Goal: Task Accomplishment & Management: Manage account settings

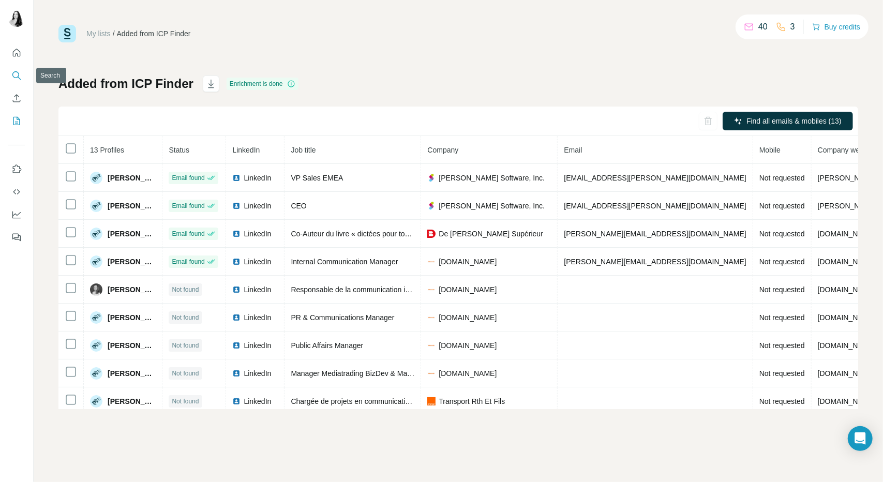
click at [21, 78] on icon "Search" at bounding box center [16, 75] width 10 height 10
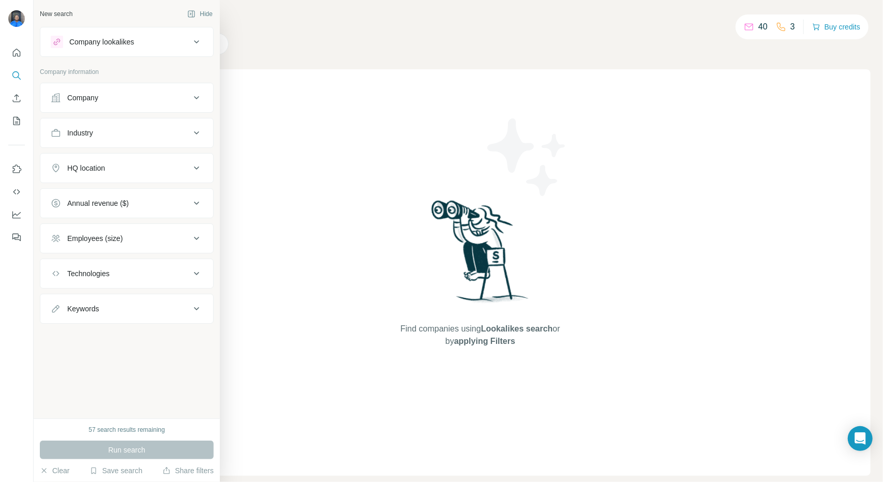
click at [95, 48] on button "Company lookalikes" at bounding box center [126, 42] width 173 height 25
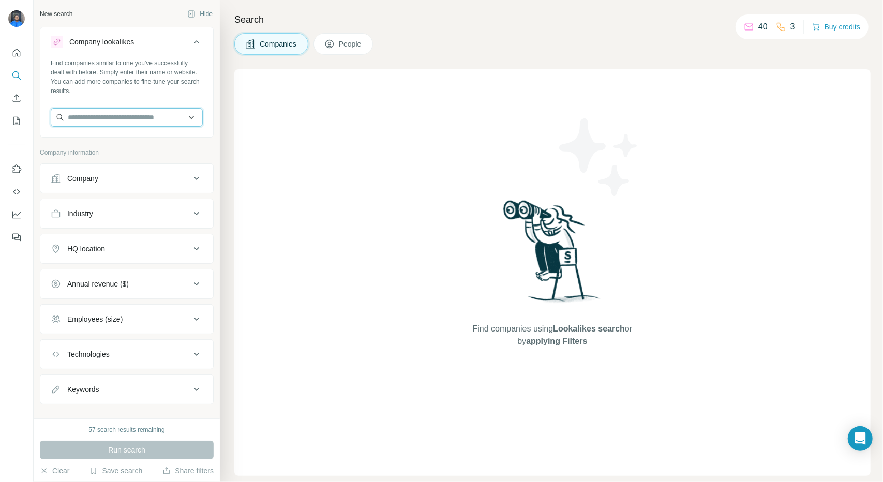
paste input "**********"
click at [185, 116] on input "**********" at bounding box center [123, 117] width 144 height 19
type input "*"
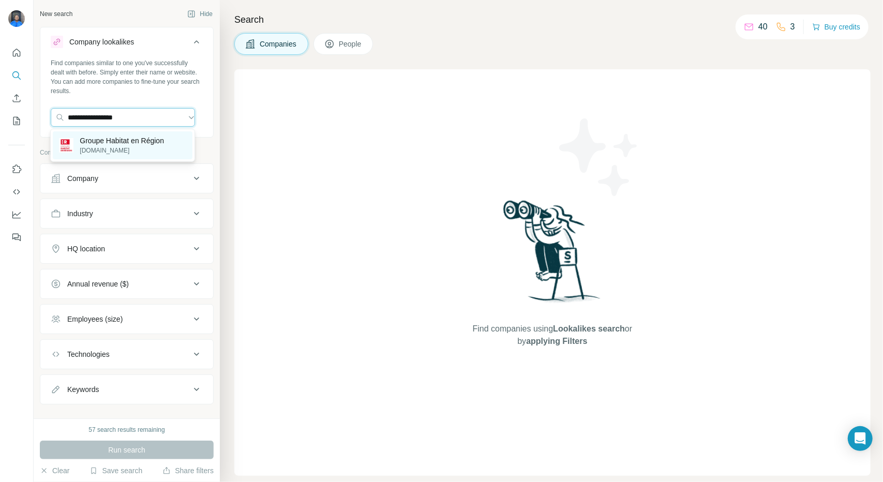
type input "**********"
click at [104, 133] on div "Groupe Habitat en Région habitat-en-region.fr" at bounding box center [122, 145] width 139 height 28
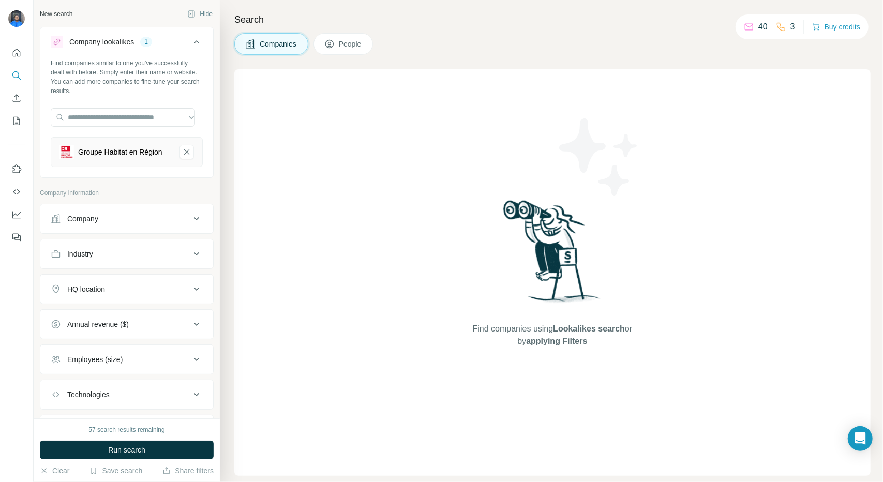
click at [143, 222] on div "Company" at bounding box center [121, 219] width 140 height 10
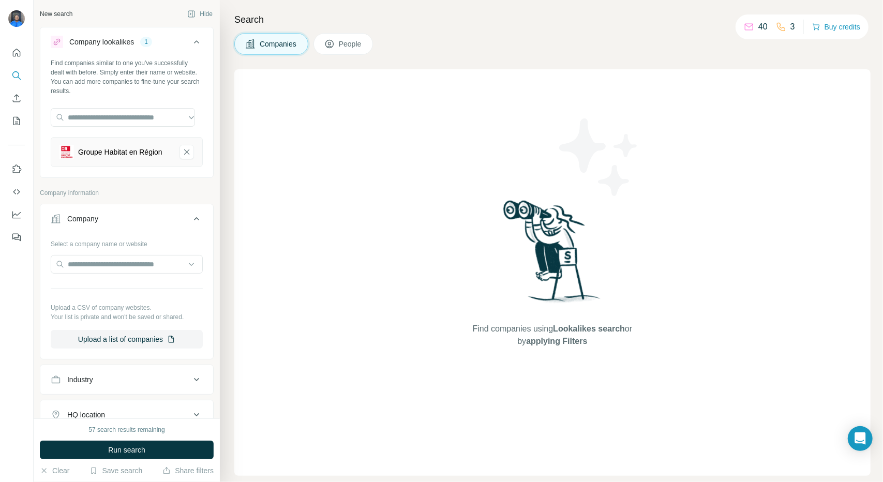
click at [143, 222] on div "Company" at bounding box center [121, 219] width 140 height 10
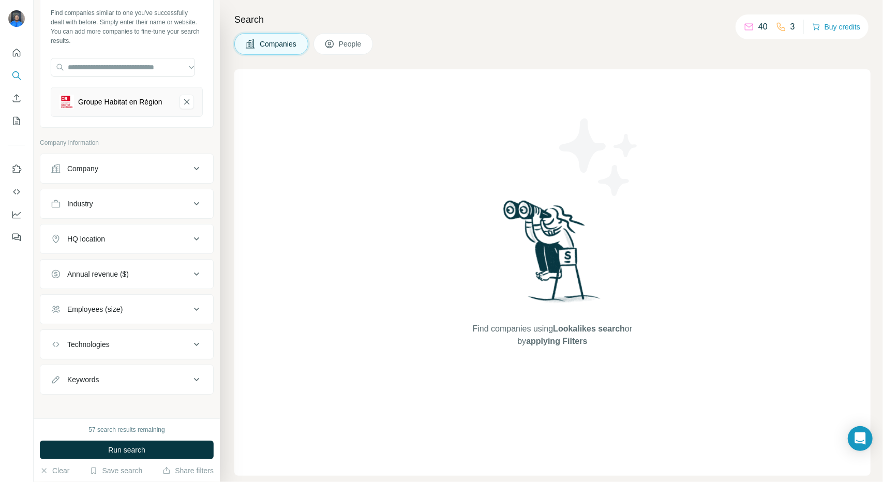
scroll to position [58, 0]
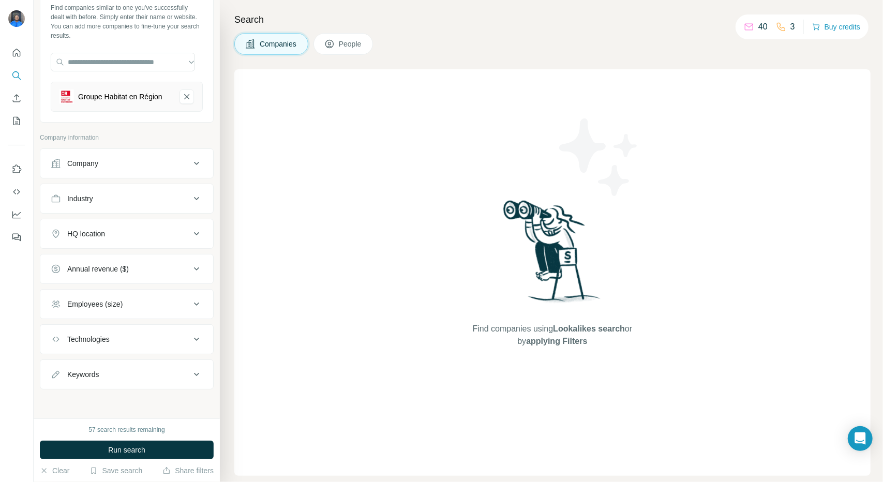
click at [107, 305] on div "Employees (size)" at bounding box center [94, 304] width 55 height 10
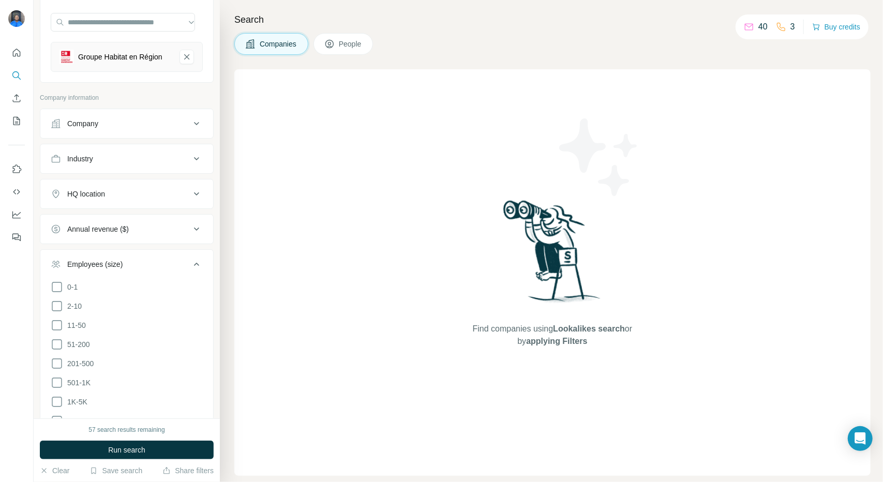
scroll to position [292, 0]
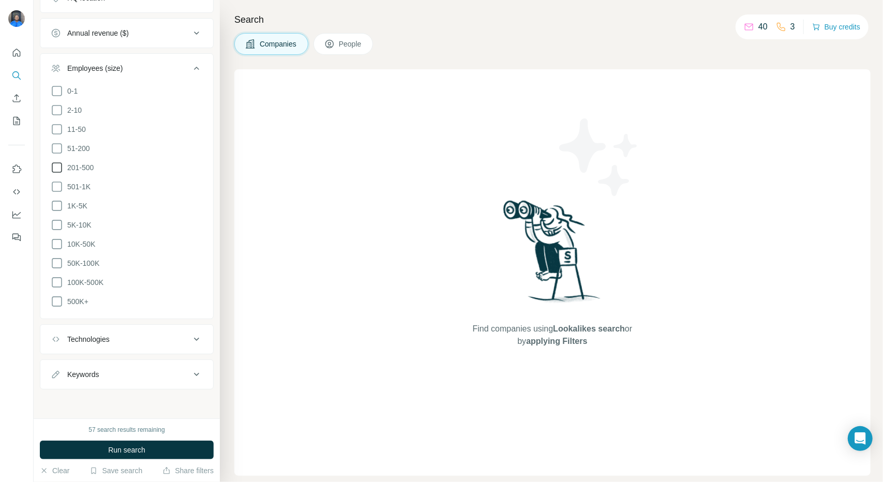
click at [82, 170] on span "201-500" at bounding box center [78, 168] width 31 height 10
click at [85, 191] on span "501-1K" at bounding box center [76, 186] width 27 height 10
click at [86, 205] on span "1K-5K" at bounding box center [75, 205] width 24 height 10
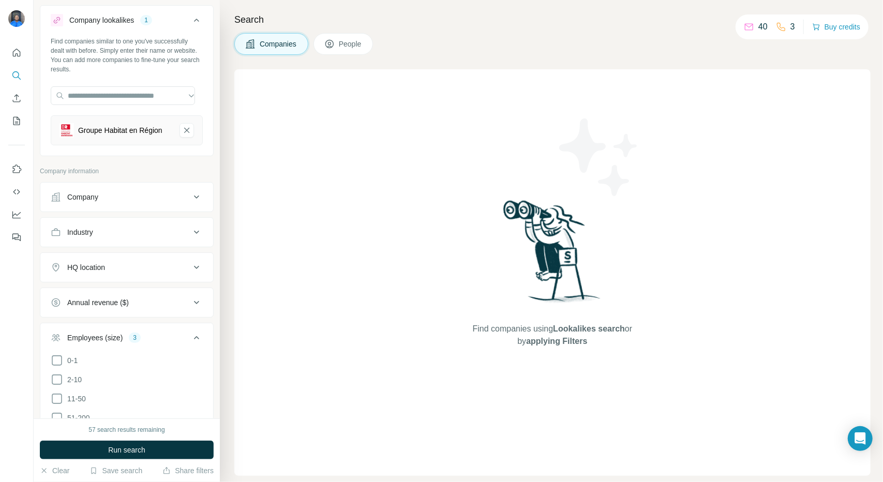
scroll to position [52, 0]
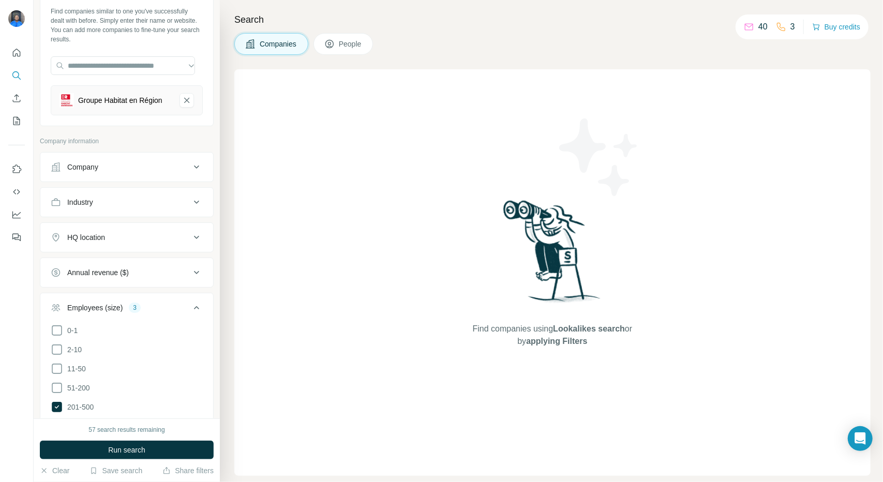
click at [118, 250] on button "HQ location" at bounding box center [126, 237] width 173 height 25
click at [97, 272] on input "text" at bounding box center [127, 263] width 152 height 19
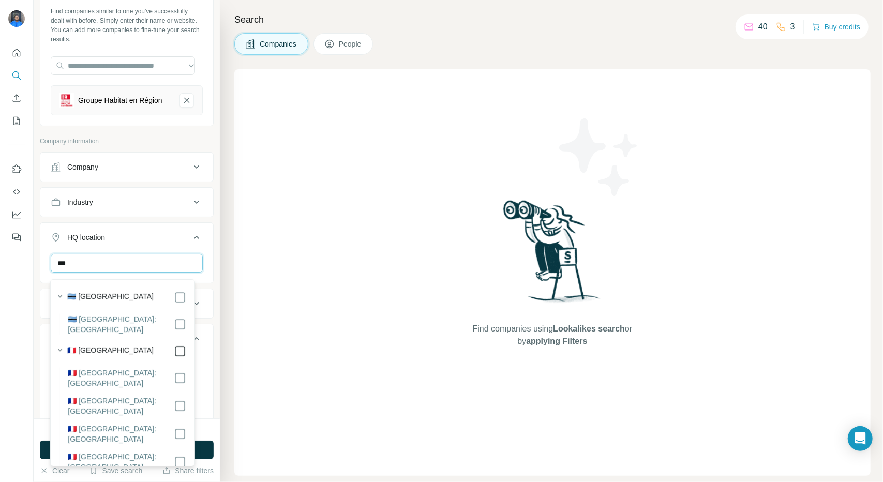
type input "***"
click at [181, 242] on div "HQ location 1" at bounding box center [121, 237] width 140 height 10
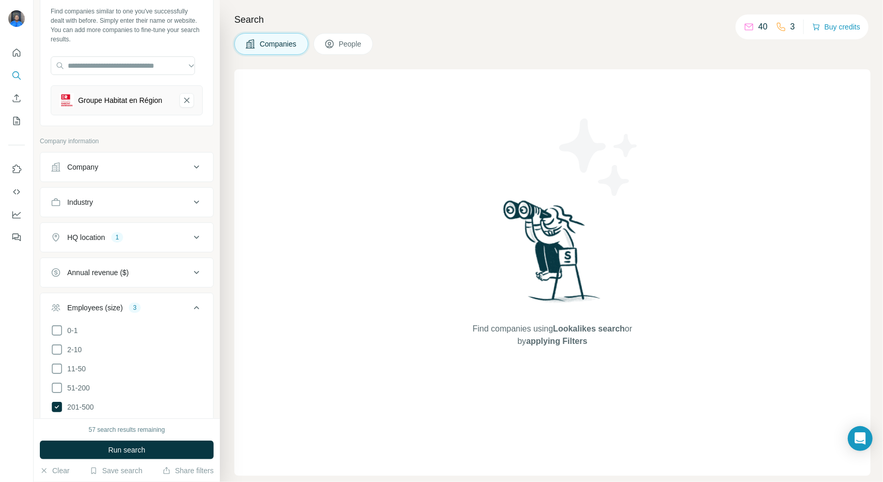
click at [132, 455] on button "Run search" at bounding box center [127, 450] width 174 height 19
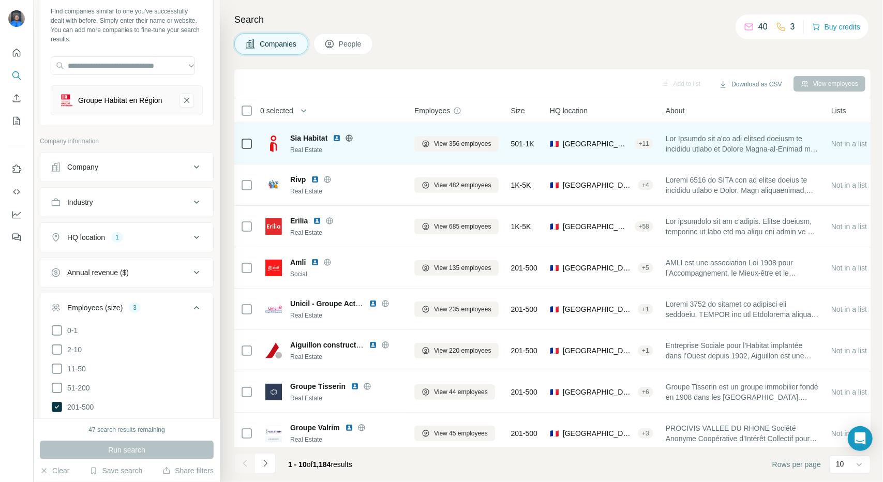
click at [337, 141] on img at bounding box center [337, 138] width 8 height 8
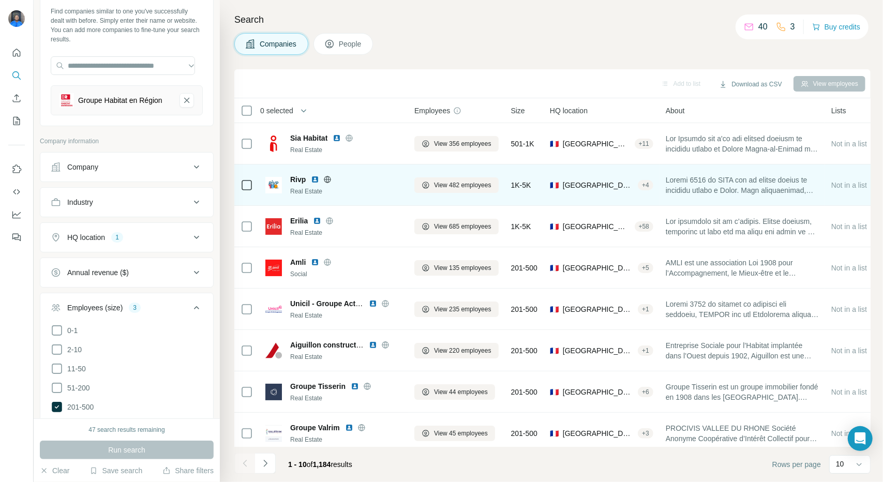
click at [313, 181] on img at bounding box center [315, 179] width 8 height 8
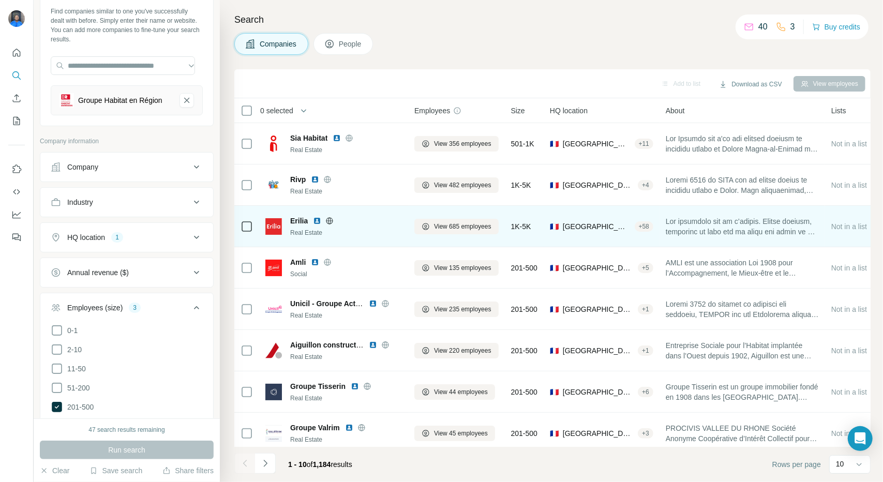
click at [315, 218] on img at bounding box center [317, 221] width 8 height 8
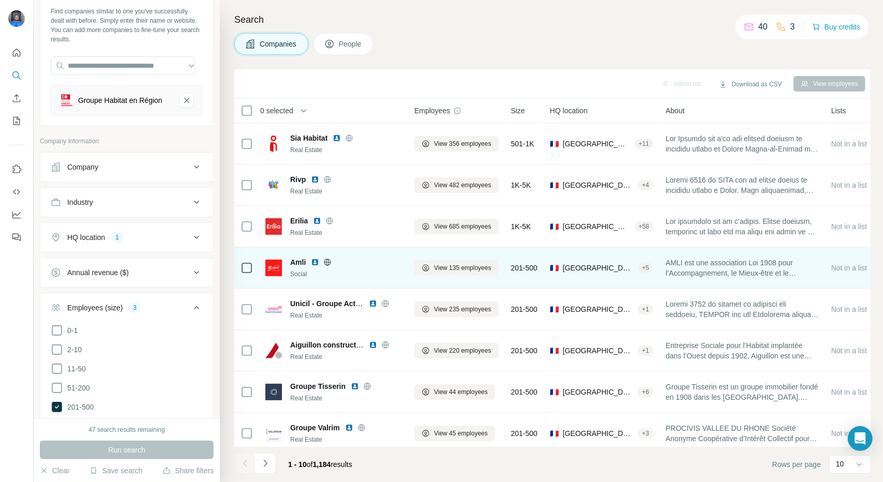
click at [318, 257] on div "Amli" at bounding box center [346, 262] width 112 height 10
click at [318, 261] on img at bounding box center [315, 262] width 8 height 8
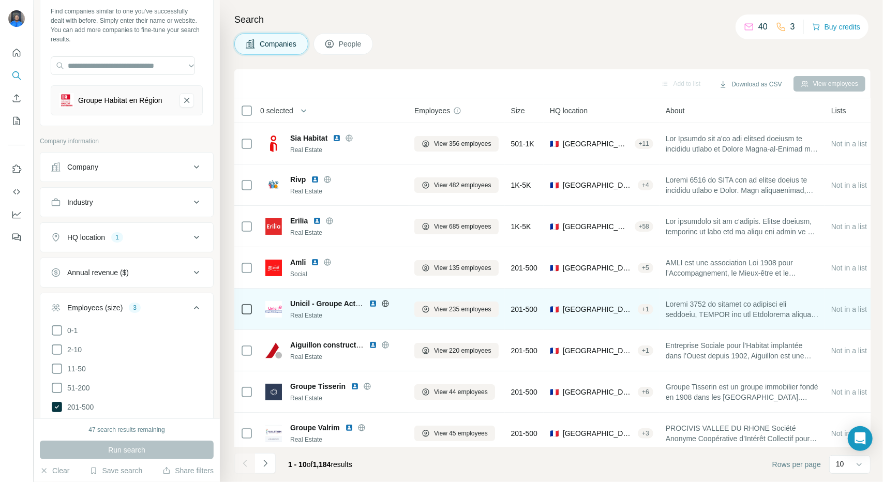
click at [372, 302] on img at bounding box center [373, 304] width 8 height 8
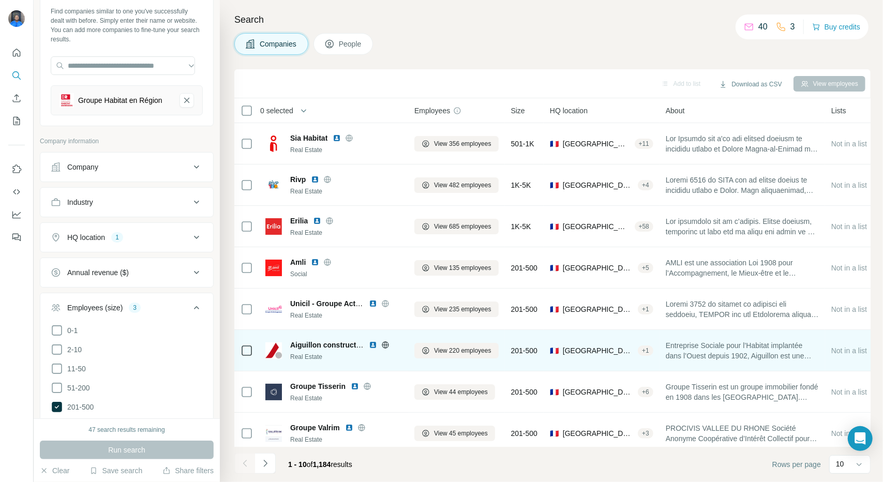
click at [372, 346] on img at bounding box center [373, 345] width 8 height 8
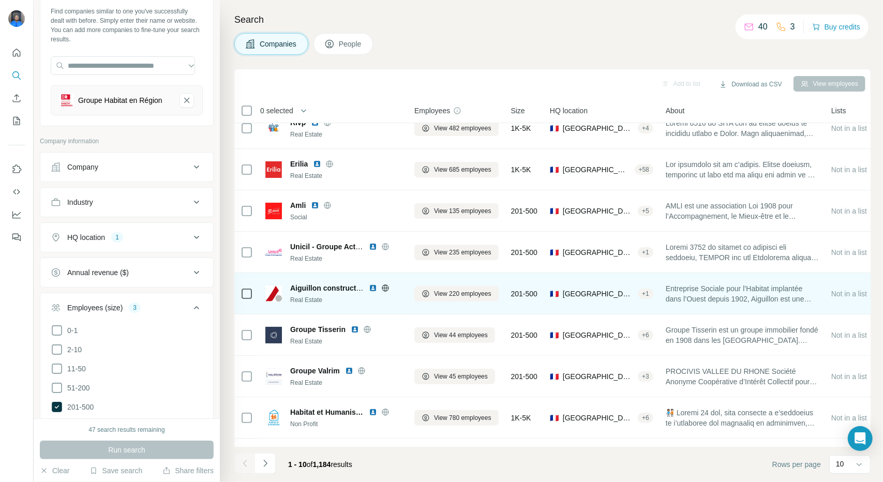
scroll to position [95, 0]
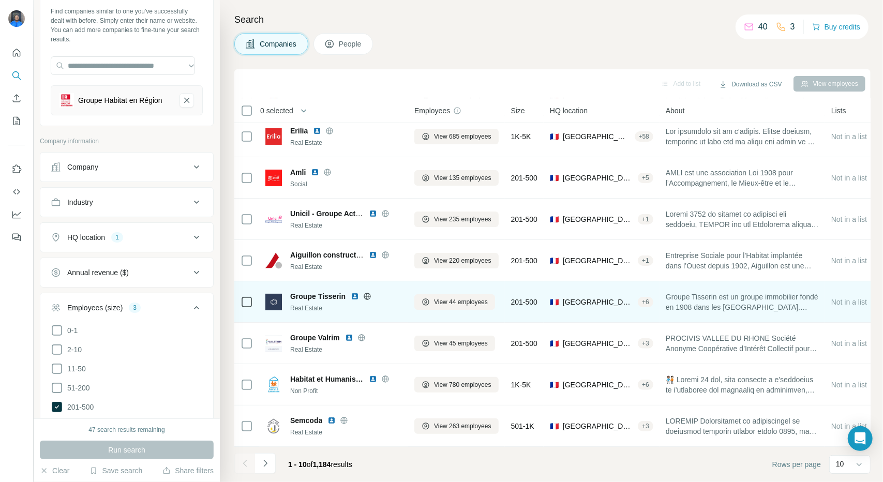
click at [353, 297] on div "Groupe Tisserin Real Estate" at bounding box center [346, 302] width 112 height 22
click at [355, 292] on img at bounding box center [355, 296] width 8 height 8
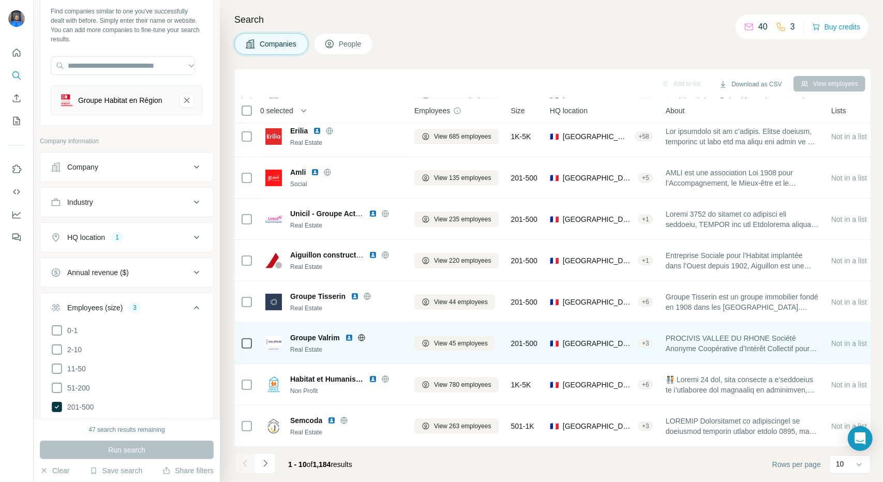
click at [348, 336] on img at bounding box center [349, 338] width 8 height 8
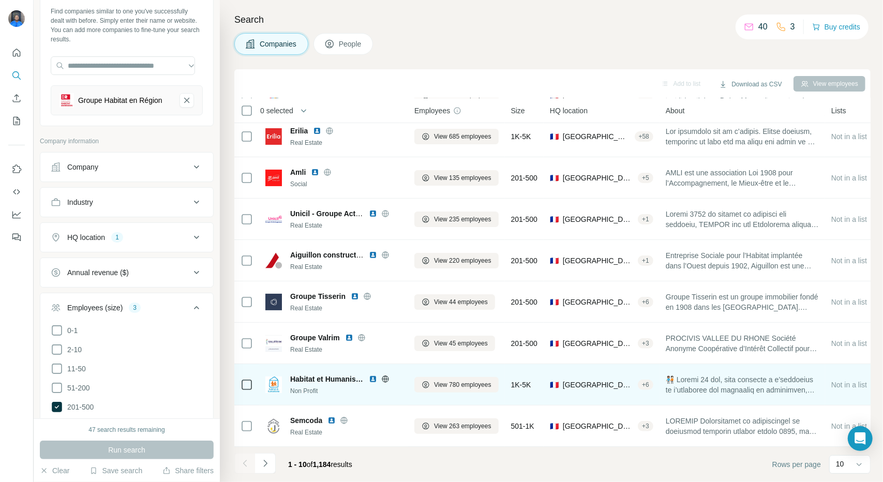
click at [375, 377] on img at bounding box center [373, 379] width 8 height 8
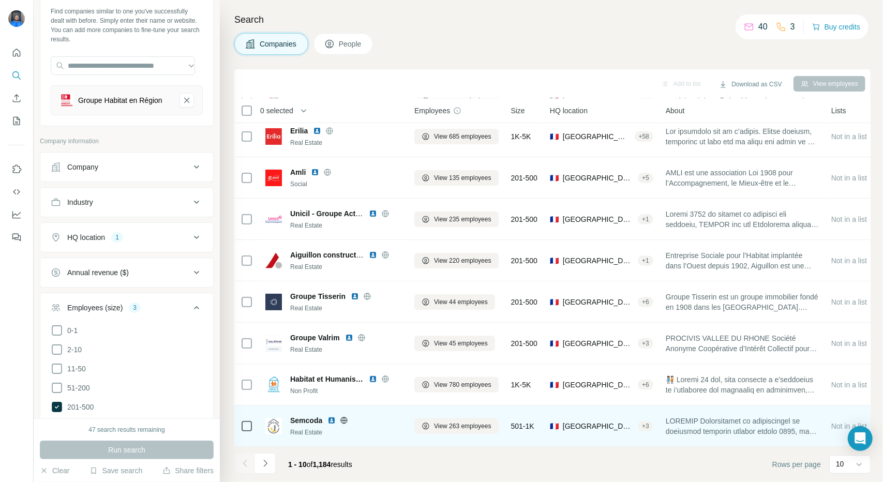
click at [332, 417] on img at bounding box center [332, 421] width 8 height 8
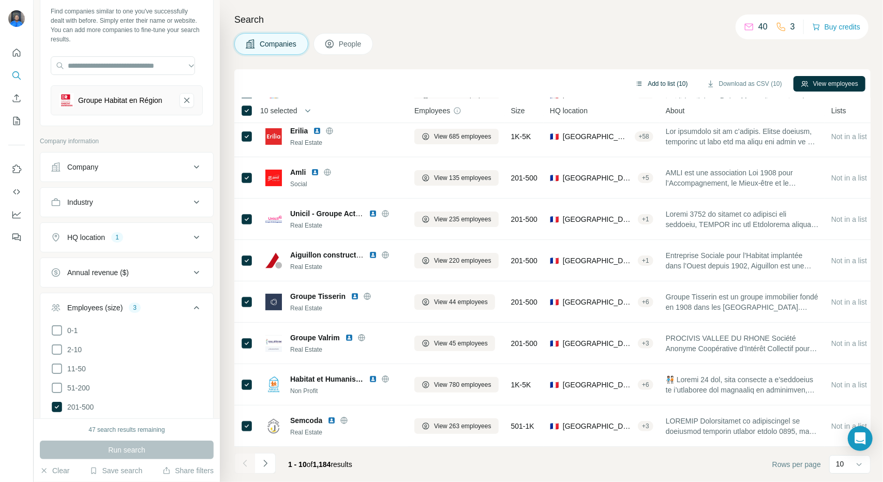
click at [644, 80] on button "Add to list (10)" at bounding box center [661, 84] width 67 height 16
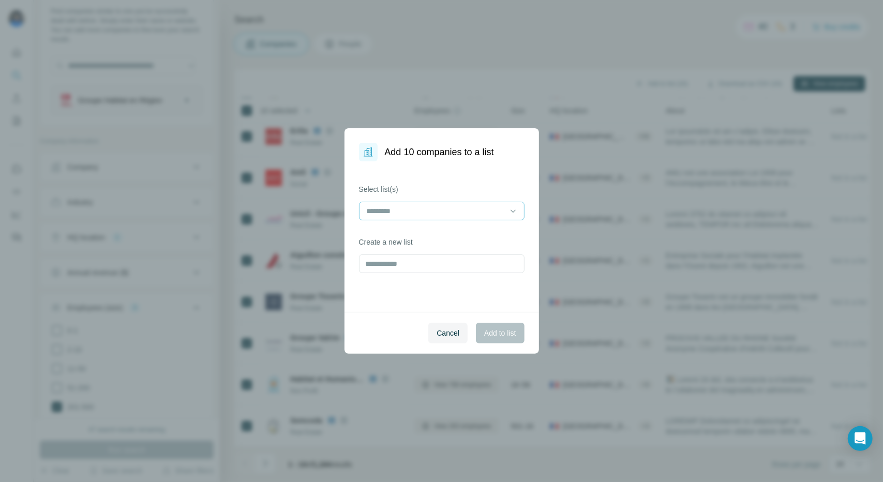
click at [407, 211] on input at bounding box center [436, 210] width 140 height 11
click at [406, 267] on input "text" at bounding box center [442, 264] width 166 height 19
type input "**********"
click at [511, 337] on span "Add to list" at bounding box center [500, 333] width 32 height 10
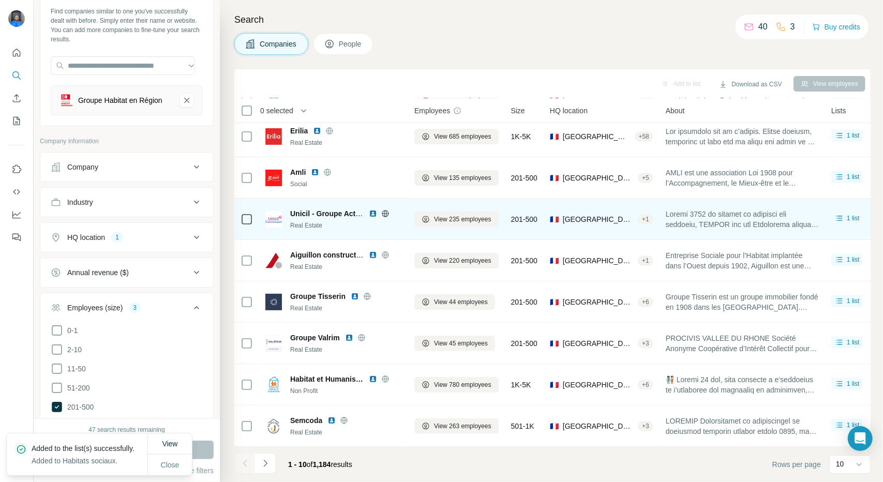
scroll to position [0, 0]
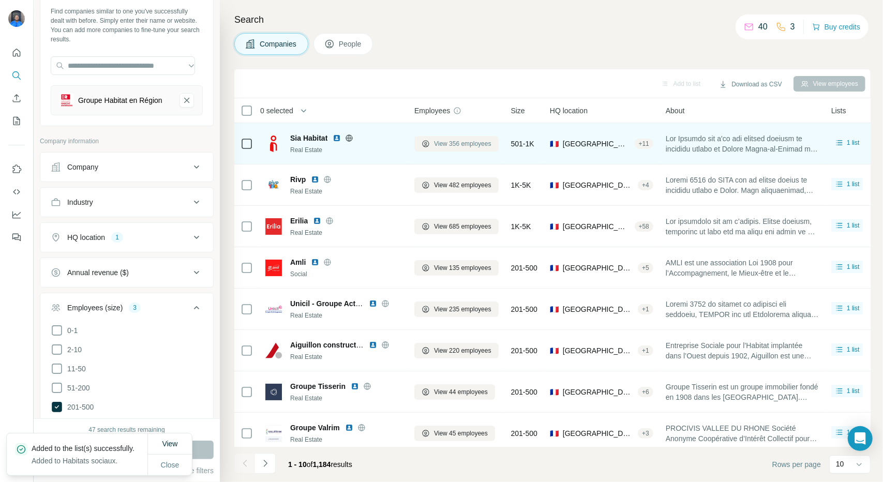
click at [465, 143] on span "View 356 employees" at bounding box center [462, 143] width 57 height 9
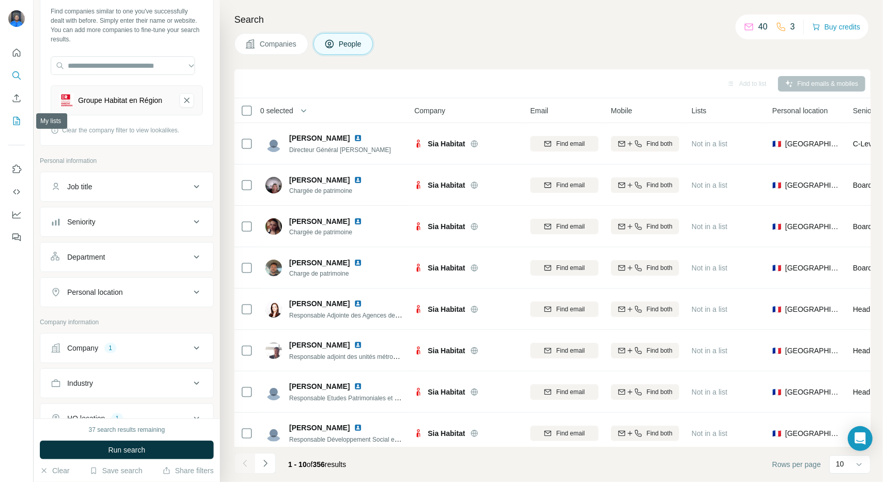
click at [17, 120] on icon "My lists" at bounding box center [16, 121] width 10 height 10
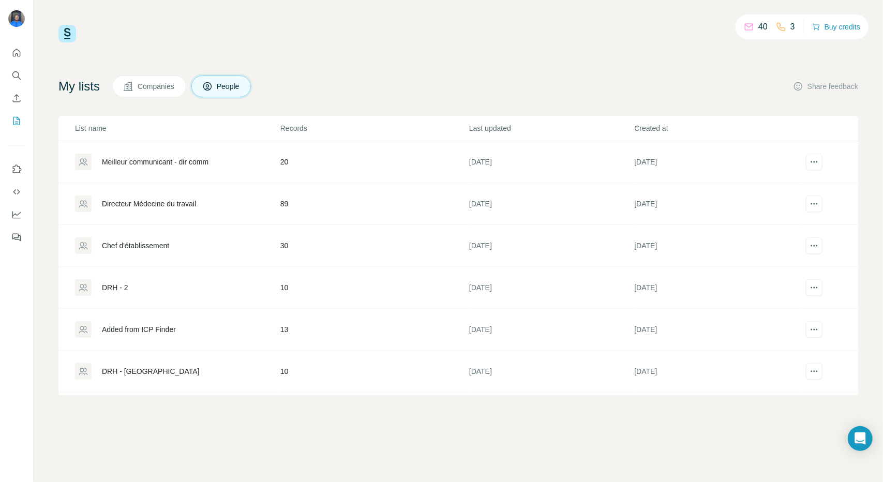
click at [165, 93] on button "Companies" at bounding box center [149, 87] width 74 height 22
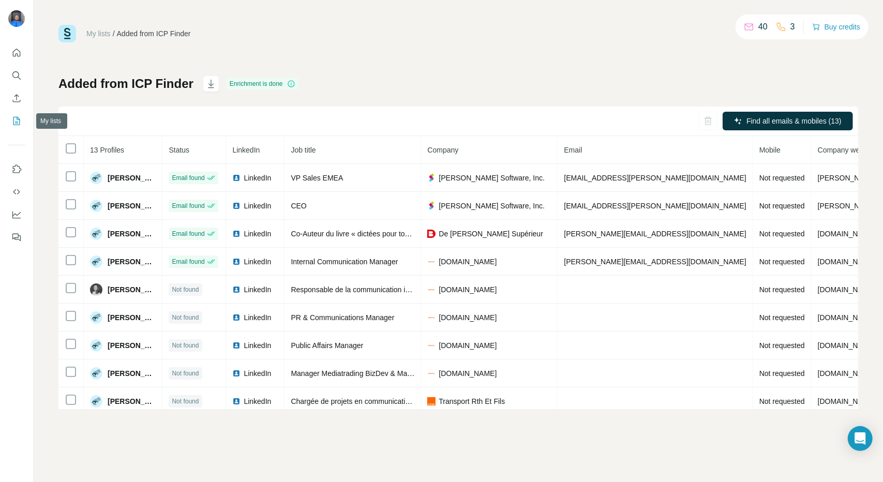
click at [16, 118] on icon "My lists" at bounding box center [16, 121] width 10 height 10
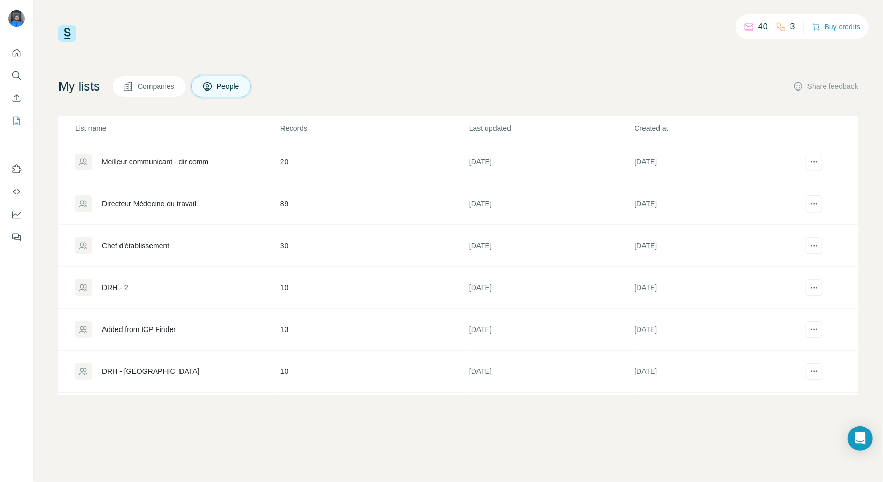
click at [161, 93] on button "Companies" at bounding box center [149, 87] width 74 height 22
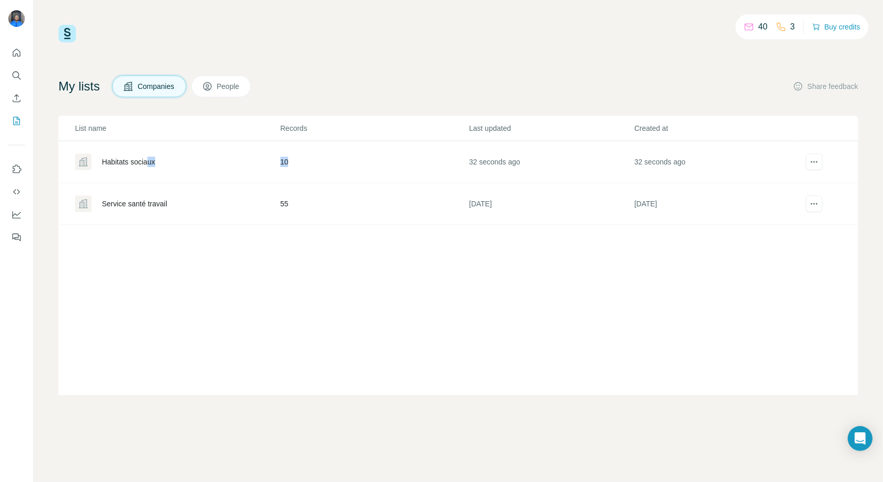
drag, startPoint x: 151, startPoint y: 161, endPoint x: 408, endPoint y: 175, distance: 257.6
click at [412, 175] on tr "Habitats sociaux 10 32 seconds ago 32 seconds ago" at bounding box center [458, 162] width 800 height 42
drag, startPoint x: 154, startPoint y: 164, endPoint x: 123, endPoint y: 157, distance: 31.9
click at [123, 157] on div "Habitats sociaux" at bounding box center [128, 162] width 53 height 10
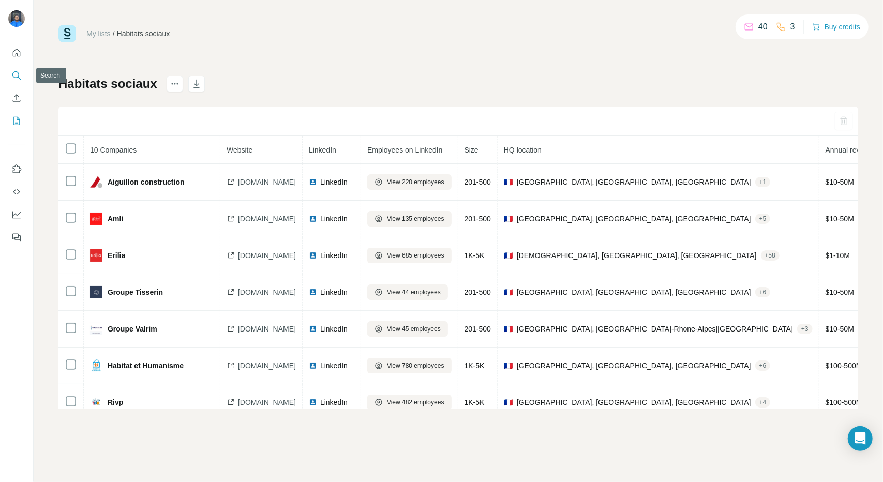
click at [17, 71] on icon "Search" at bounding box center [16, 75] width 10 height 10
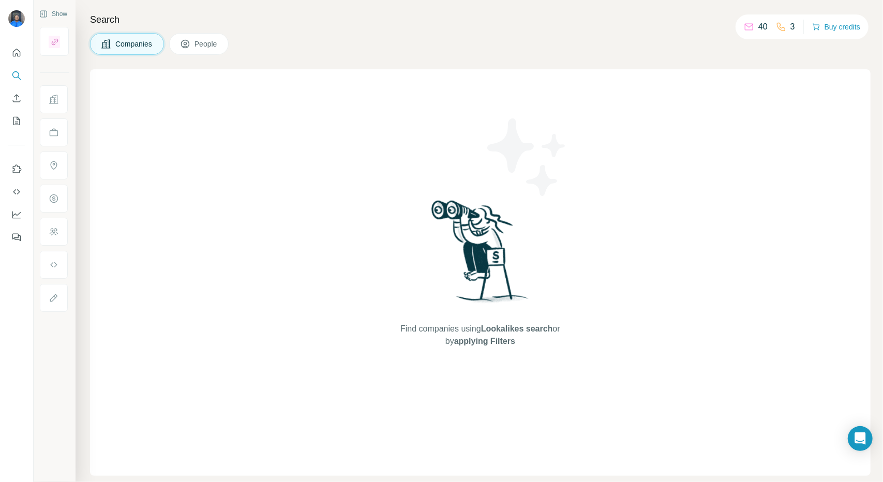
click at [218, 42] on span "People" at bounding box center [207, 44] width 24 height 10
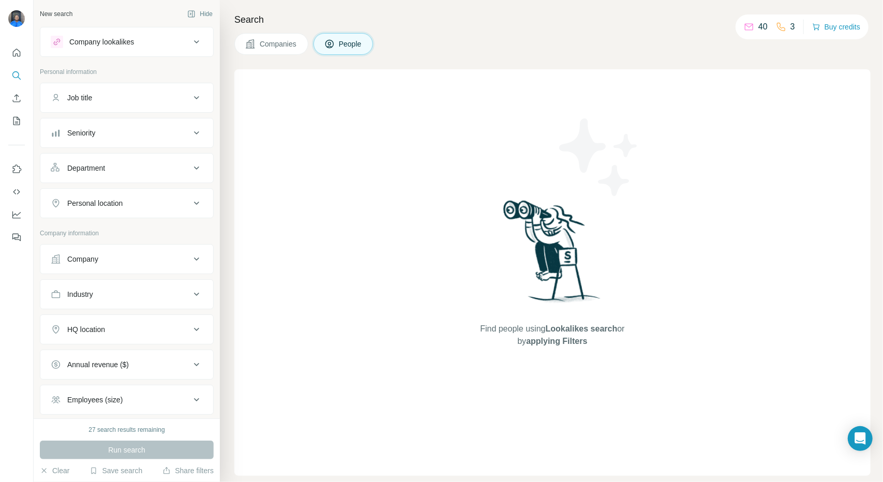
click at [106, 262] on div "Company" at bounding box center [121, 259] width 140 height 10
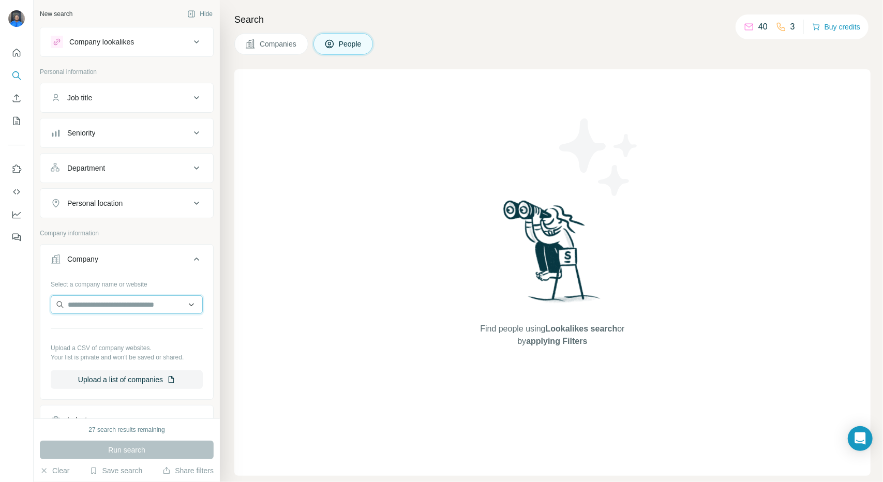
click at [123, 301] on input "text" at bounding box center [127, 305] width 152 height 19
type input "**********"
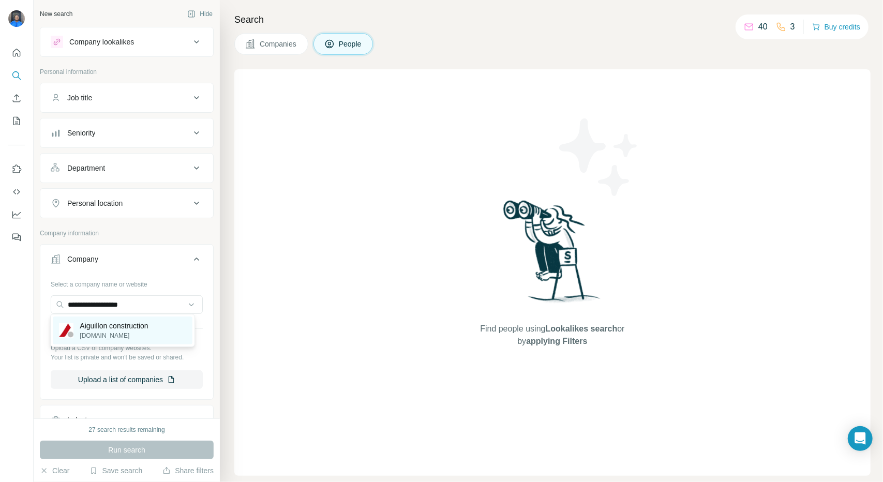
click at [88, 334] on p "aiguillon-construction.fr" at bounding box center [114, 335] width 68 height 9
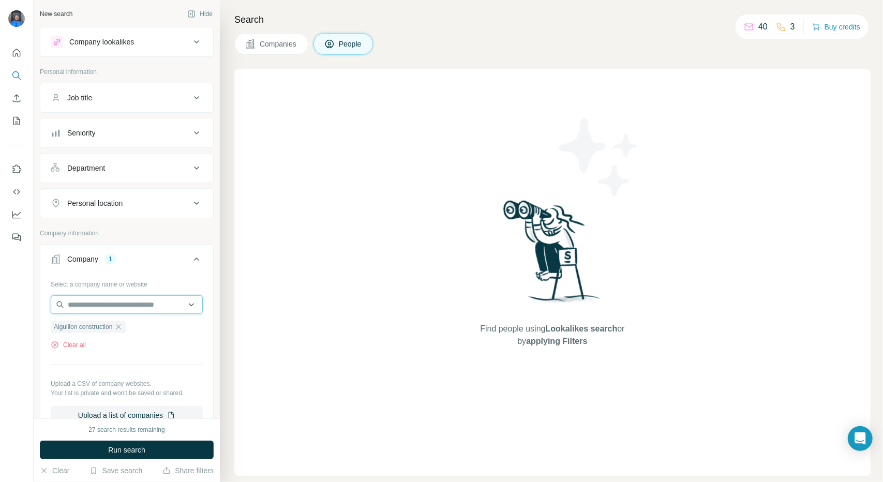
click at [108, 300] on input "text" at bounding box center [127, 305] width 152 height 19
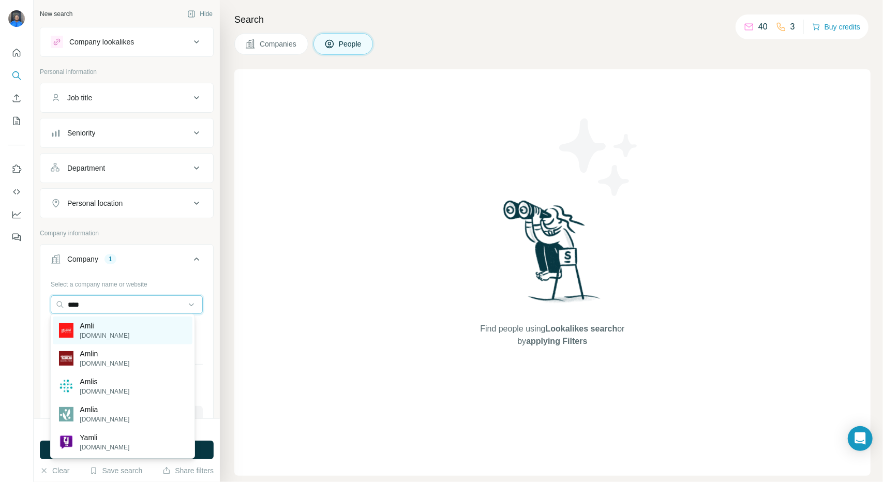
type input "****"
click at [115, 323] on div "Amli amli.asso.fr" at bounding box center [122, 331] width 139 height 28
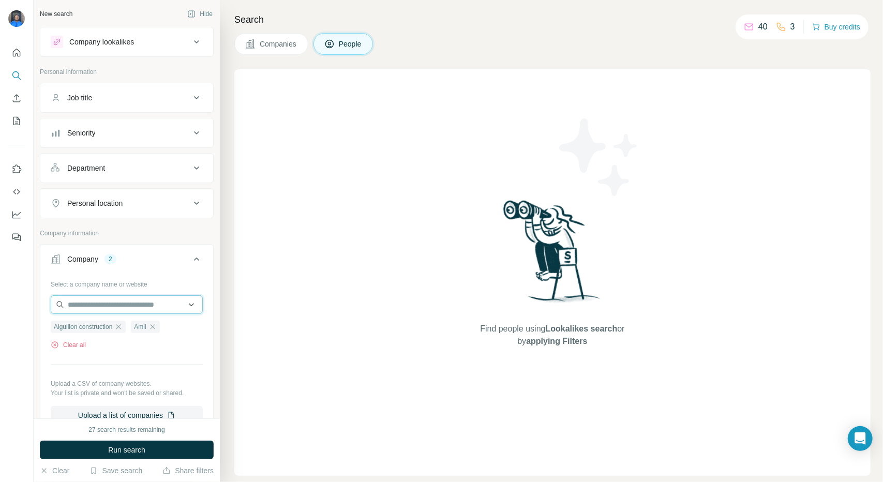
click at [117, 302] on input "text" at bounding box center [127, 305] width 152 height 19
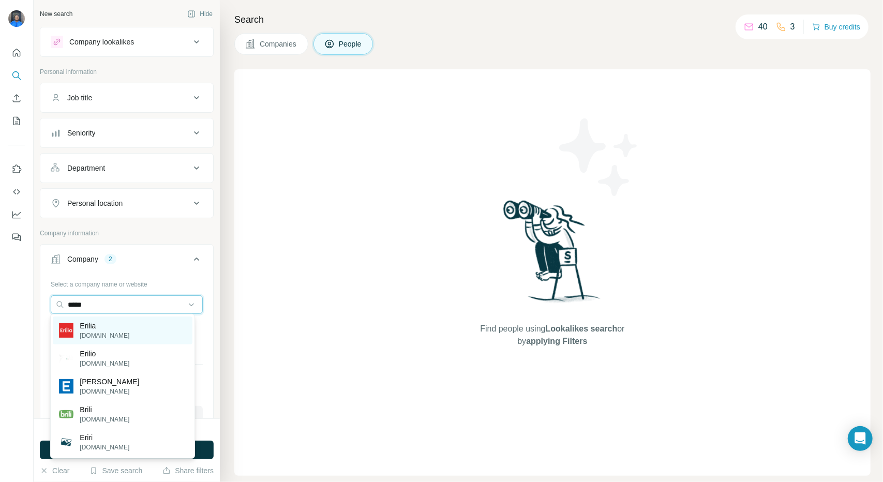
type input "*****"
click at [121, 324] on div "Erilia erilia.fr" at bounding box center [122, 331] width 139 height 28
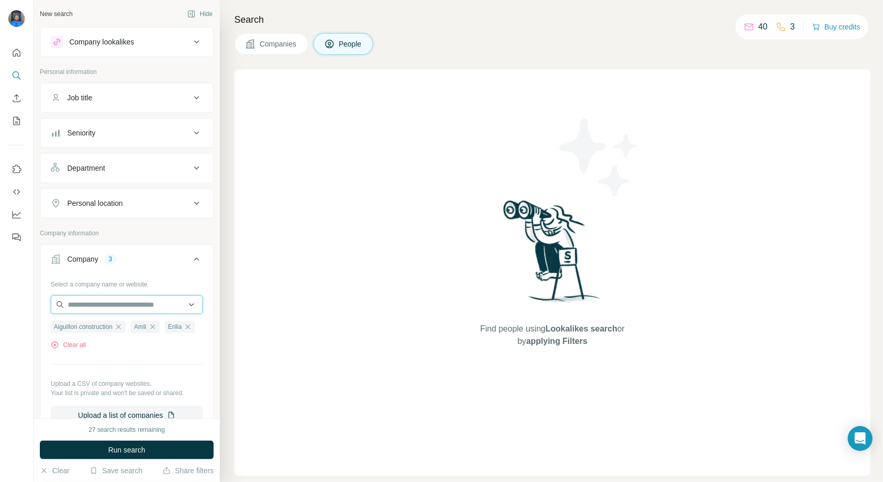
click at [123, 308] on input "text" at bounding box center [127, 305] width 152 height 19
type input "**********"
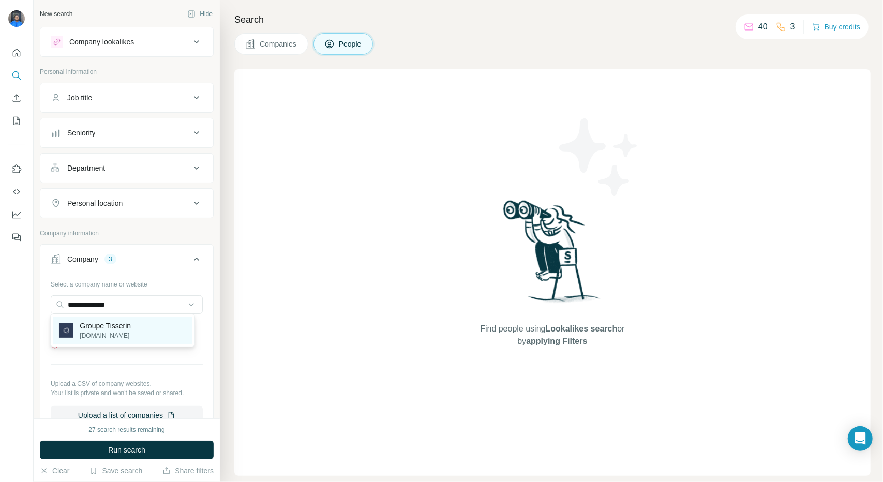
click at [82, 335] on p "groupe-tisserin.com" at bounding box center [105, 335] width 51 height 9
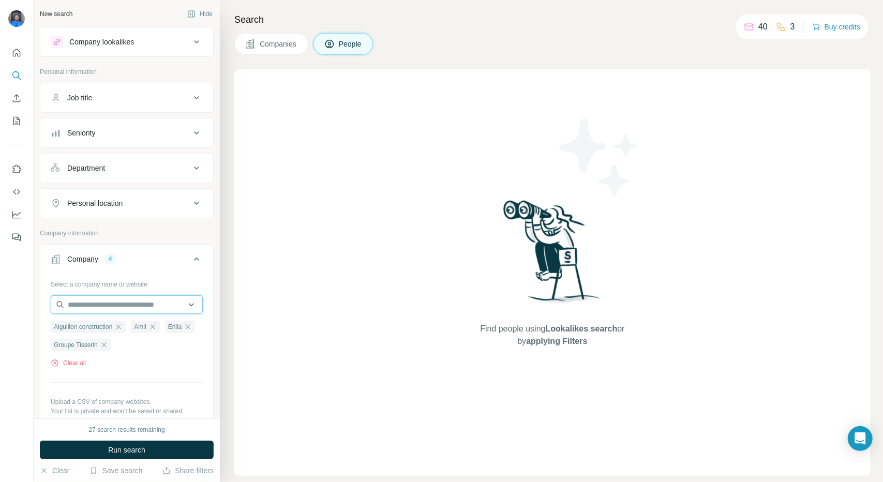
click at [97, 302] on input "text" at bounding box center [127, 305] width 152 height 19
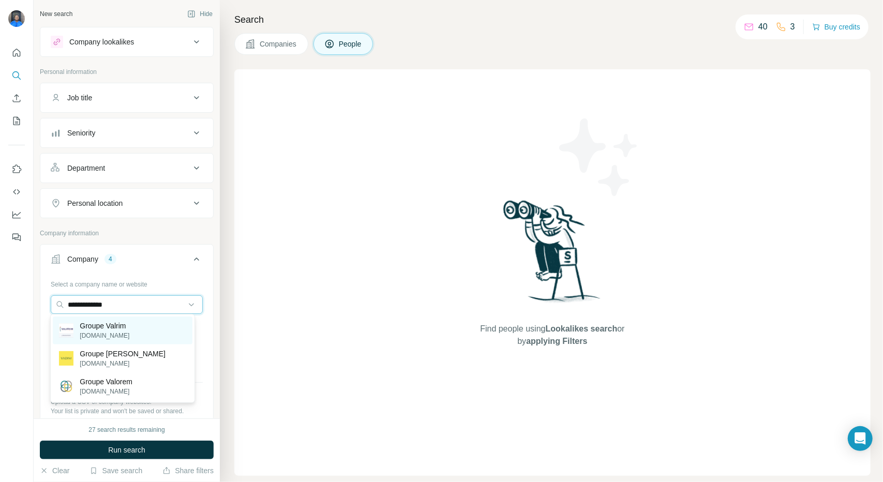
type input "**********"
click at [122, 329] on p "Groupe Valrim" at bounding box center [105, 326] width 50 height 10
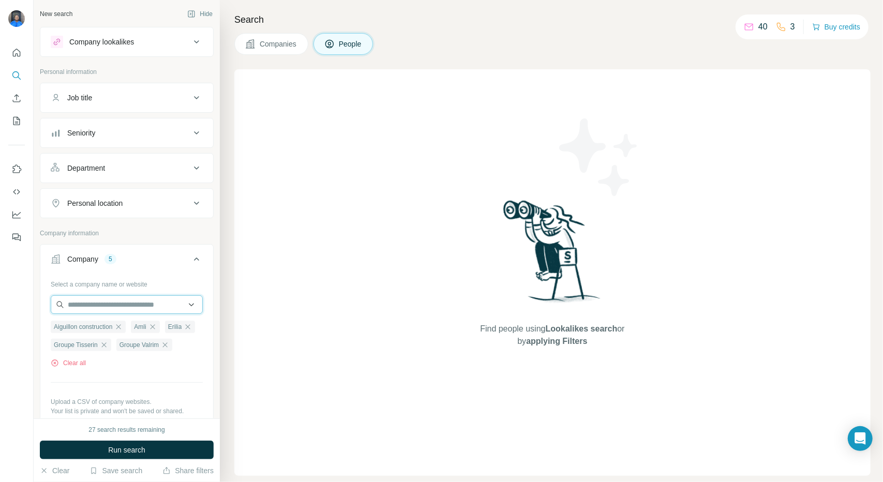
click at [112, 305] on input "text" at bounding box center [127, 305] width 152 height 19
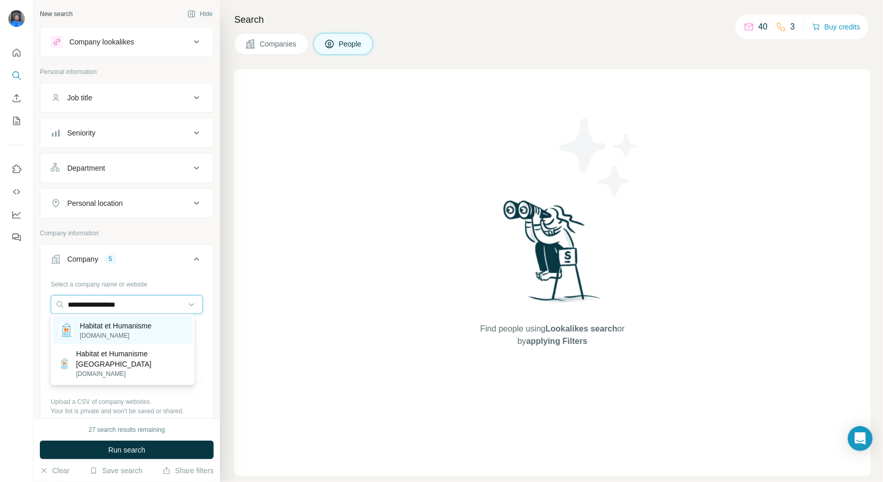
type input "**********"
click at [119, 327] on p "Habitat et Humanisme" at bounding box center [116, 326] width 72 height 10
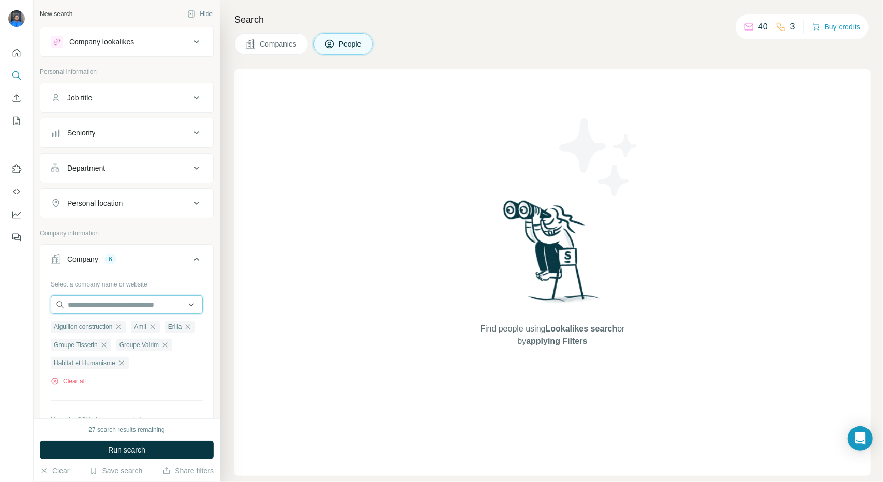
click at [84, 298] on input "text" at bounding box center [127, 305] width 152 height 19
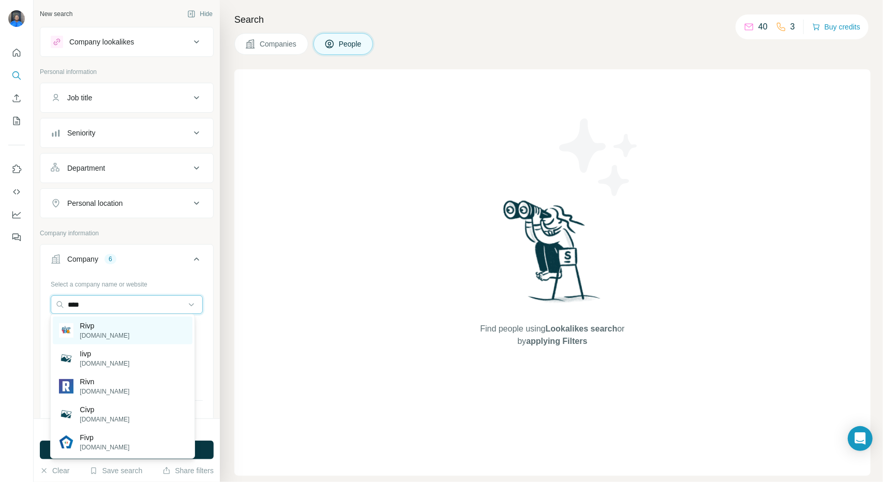
type input "****"
click at [96, 329] on p "Rivp" at bounding box center [105, 326] width 50 height 10
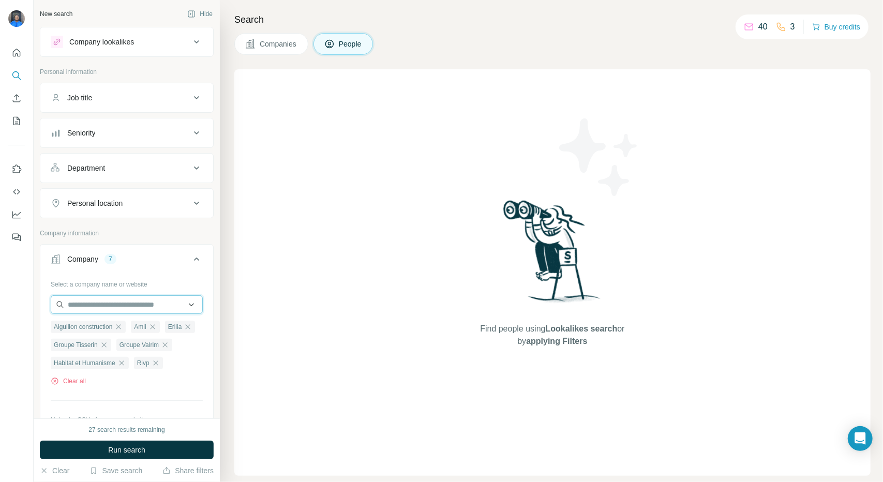
click at [107, 298] on input "text" at bounding box center [127, 305] width 152 height 19
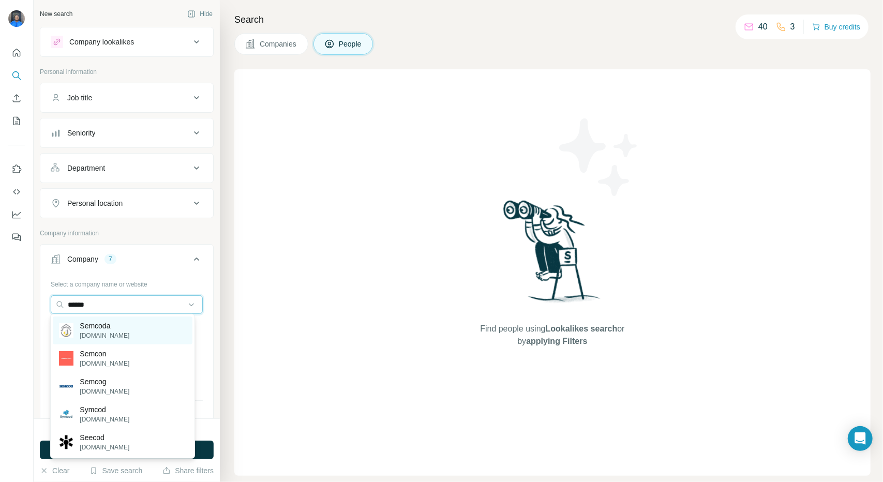
type input "******"
click at [92, 322] on p "Semcoda" at bounding box center [105, 326] width 50 height 10
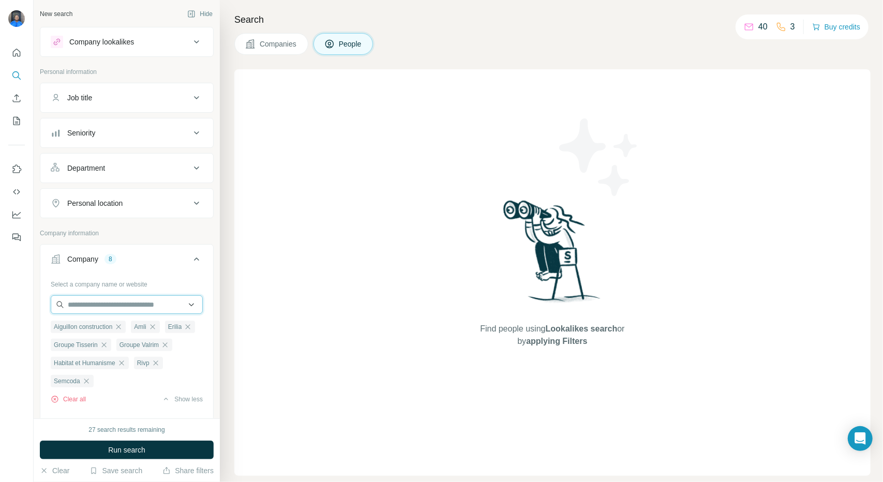
click at [99, 301] on input "text" at bounding box center [127, 305] width 152 height 19
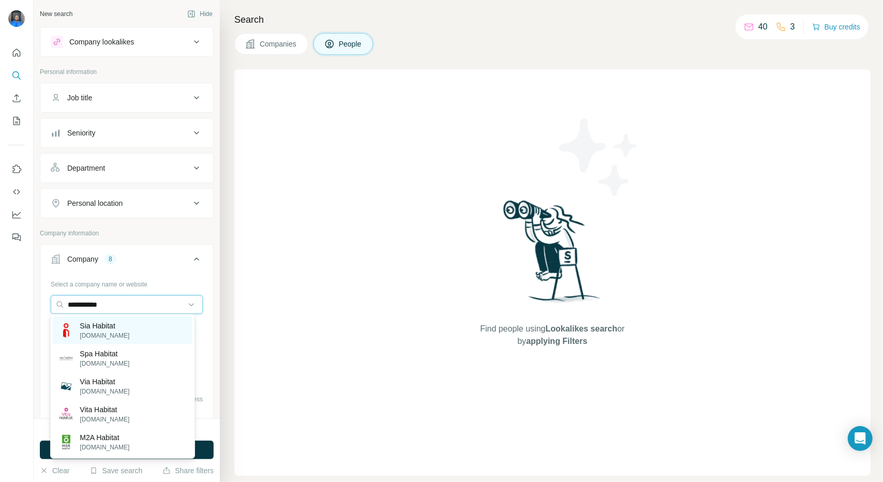
type input "**********"
click at [112, 321] on p "Sia Habitat" at bounding box center [105, 326] width 50 height 10
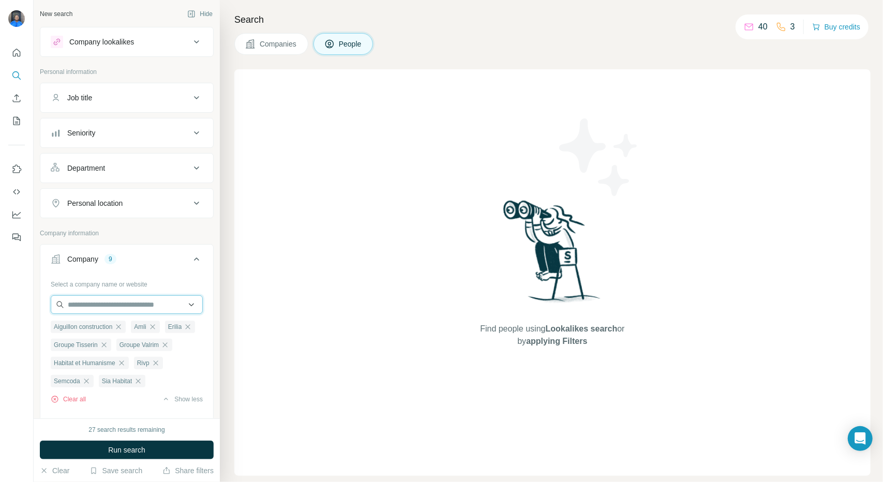
click at [111, 302] on input "text" at bounding box center [127, 305] width 152 height 19
type input "**********"
click at [156, 331] on p "Unicil - Groupe Action Logement" at bounding box center [132, 326] width 105 height 10
click at [101, 90] on button "Job title" at bounding box center [126, 97] width 173 height 25
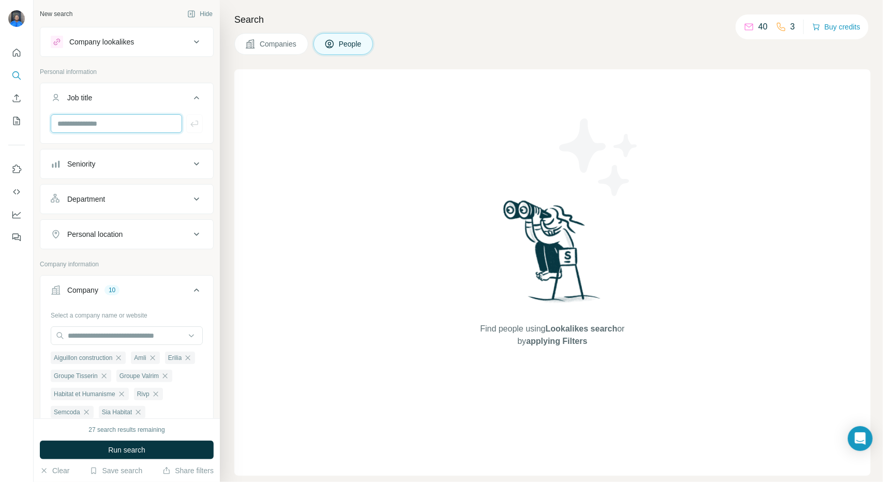
click at [104, 120] on input "text" at bounding box center [116, 123] width 131 height 19
type input "*********"
click at [194, 123] on button "button" at bounding box center [194, 123] width 17 height 19
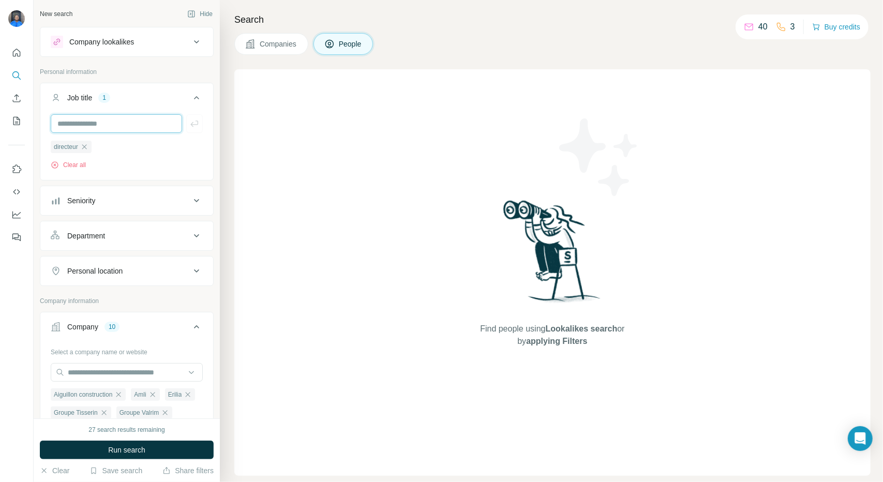
click at [158, 124] on input "text" at bounding box center [116, 123] width 131 height 19
click at [129, 124] on input "text" at bounding box center [116, 123] width 131 height 19
type input "**********"
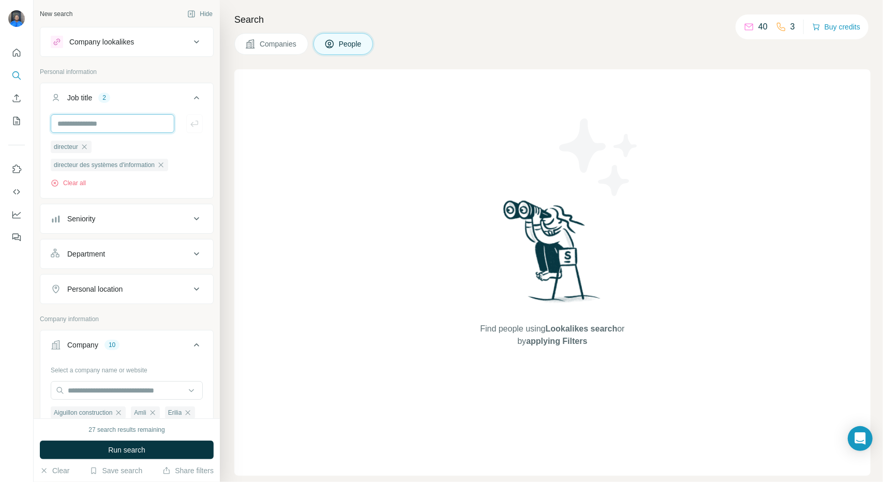
scroll to position [0, 0]
type input "**********"
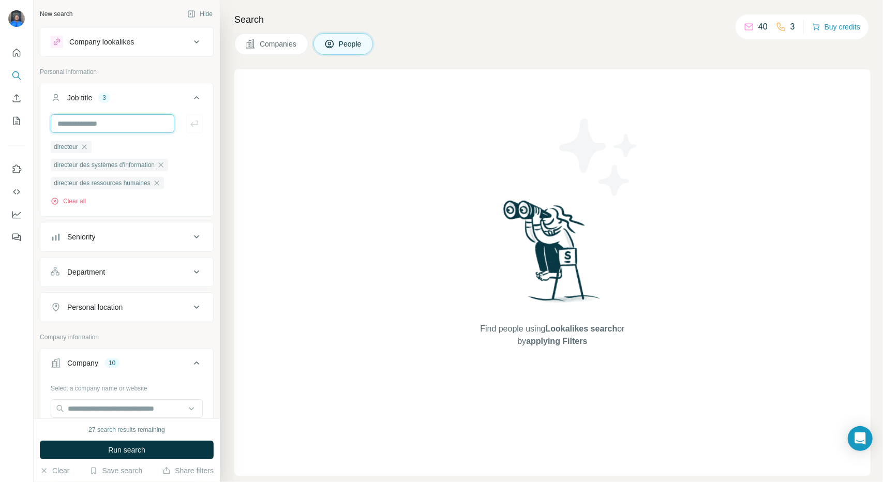
click at [133, 119] on input "text" at bounding box center [113, 123] width 124 height 19
type input "**********"
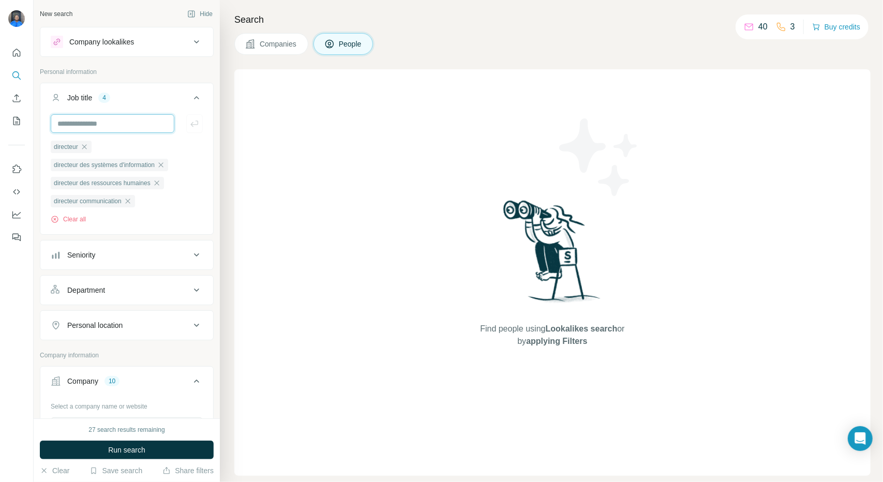
click at [93, 127] on input "text" at bounding box center [113, 123] width 124 height 19
type input "**********"
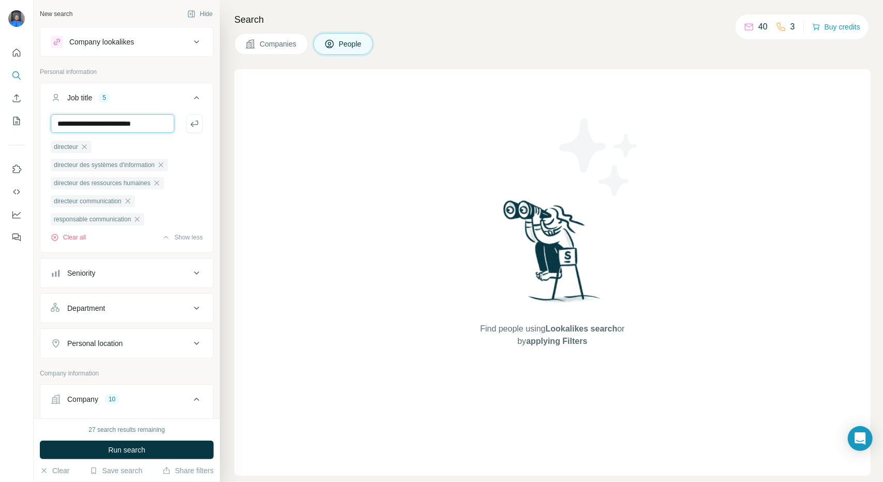
type input "**********"
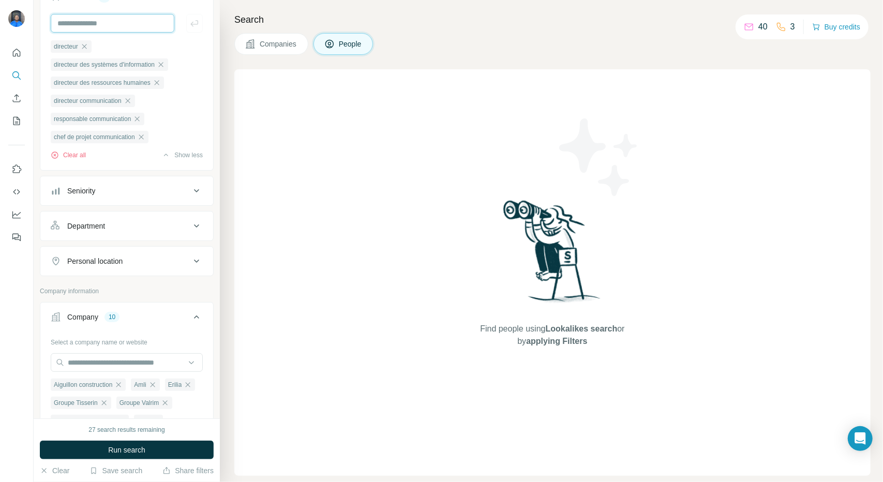
scroll to position [104, 0]
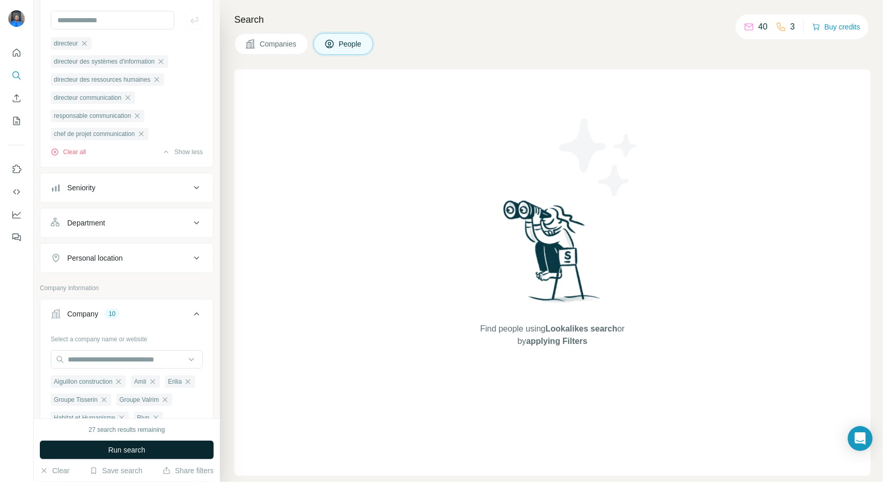
click at [115, 447] on span "Run search" at bounding box center [126, 450] width 37 height 10
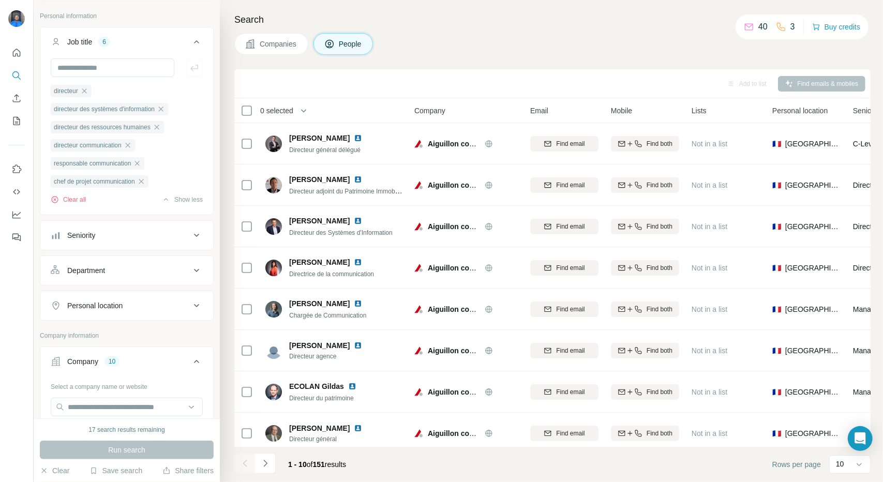
scroll to position [52, 0]
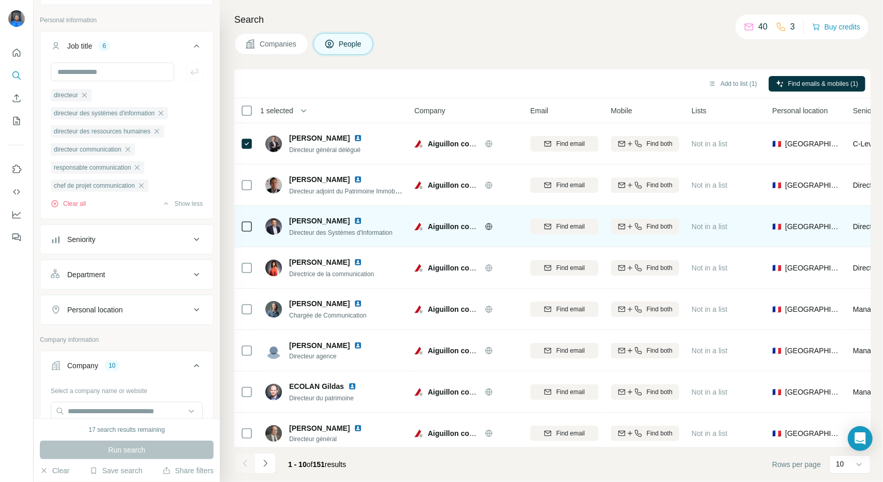
click at [250, 233] on div at bounding box center [247, 226] width 12 height 28
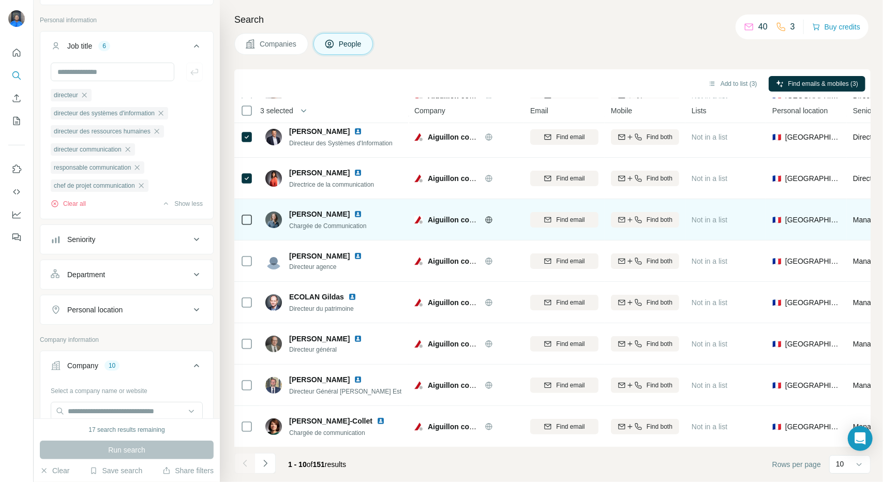
scroll to position [95, 0]
click at [242, 222] on div at bounding box center [247, 219] width 12 height 28
click at [255, 220] on td at bounding box center [246, 219] width 25 height 41
click at [253, 215] on td at bounding box center [246, 219] width 25 height 41
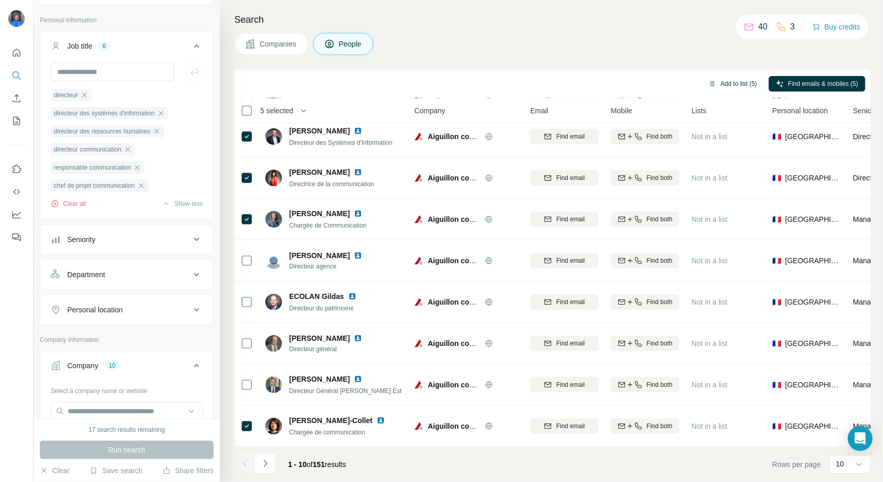
click at [726, 83] on button "Add to list (5)" at bounding box center [733, 84] width 64 height 16
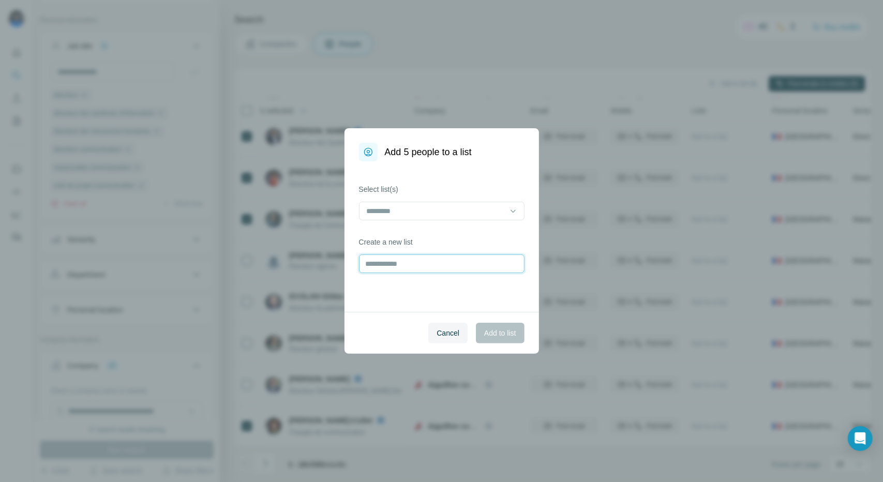
click at [401, 267] on input "text" at bounding box center [442, 264] width 166 height 19
type input "**********"
click at [488, 335] on span "Add to list" at bounding box center [500, 333] width 32 height 10
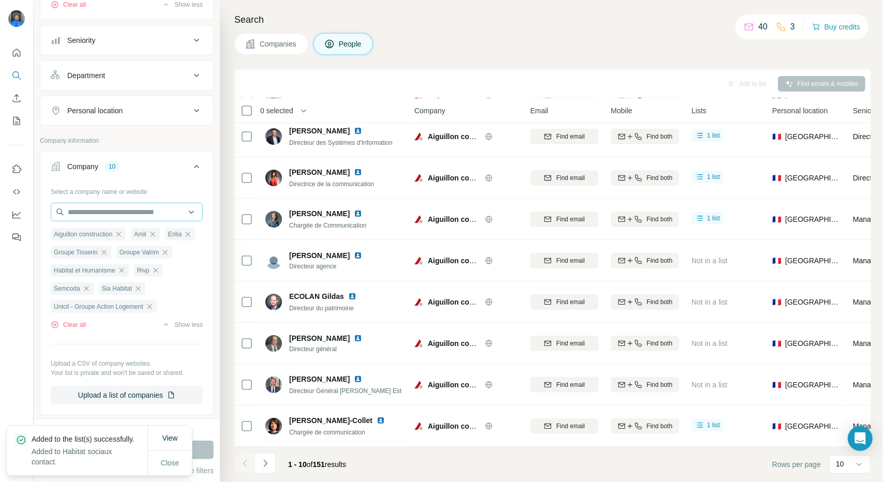
scroll to position [259, 0]
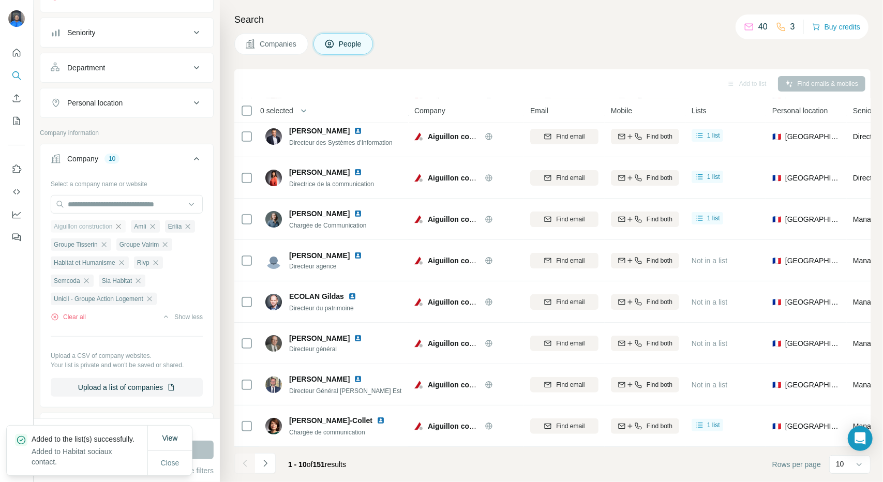
click at [121, 224] on icon "button" at bounding box center [118, 226] width 5 height 5
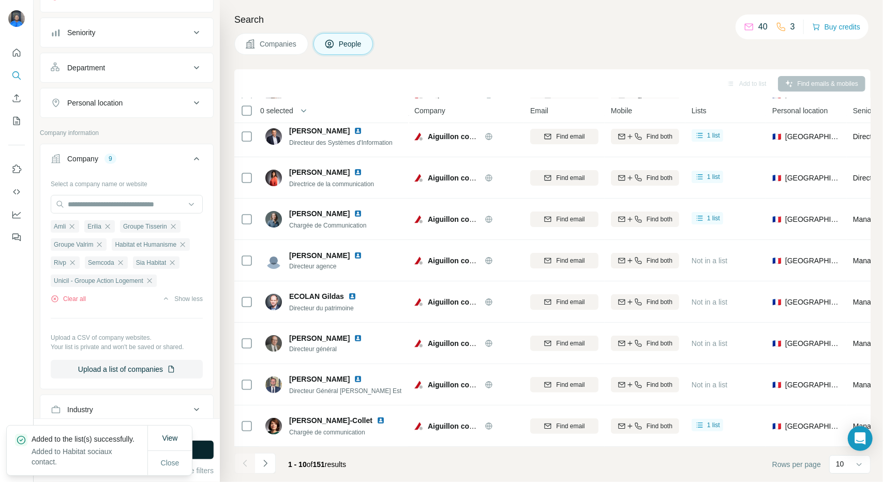
click at [199, 449] on button "Run search" at bounding box center [127, 450] width 174 height 19
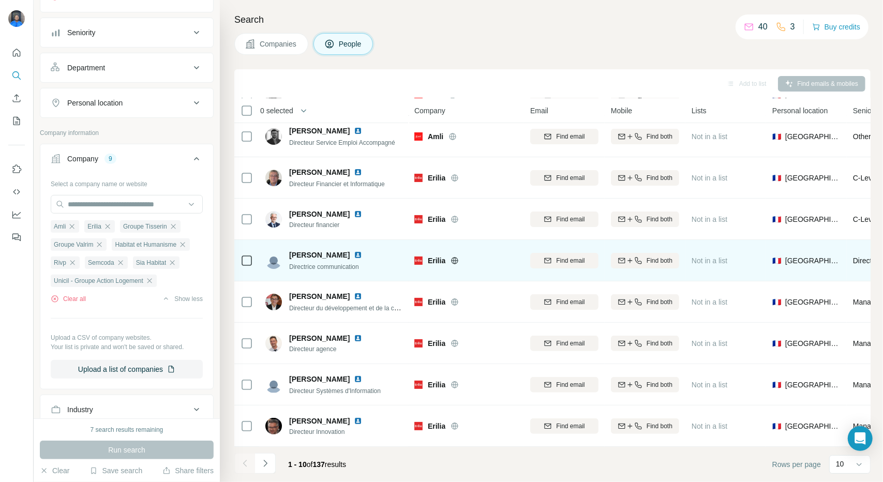
click at [256, 255] on td at bounding box center [246, 260] width 25 height 41
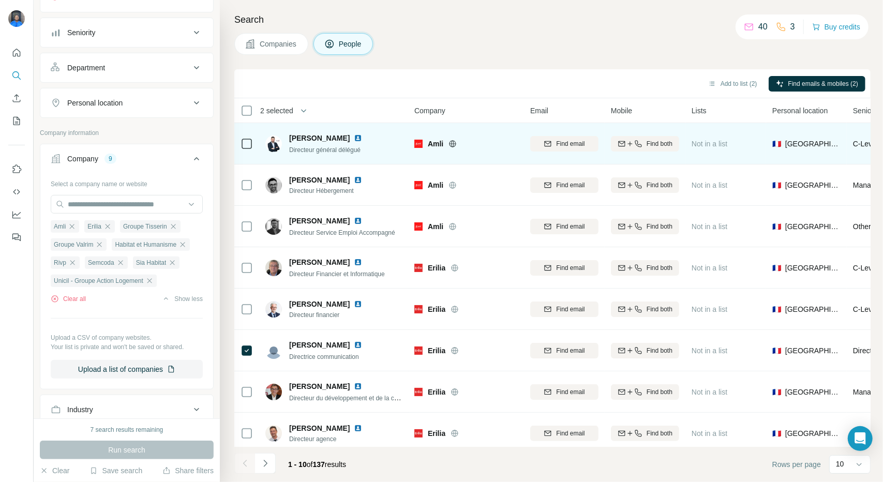
click at [270, 150] on img at bounding box center [274, 144] width 17 height 17
click at [244, 151] on div at bounding box center [247, 143] width 12 height 28
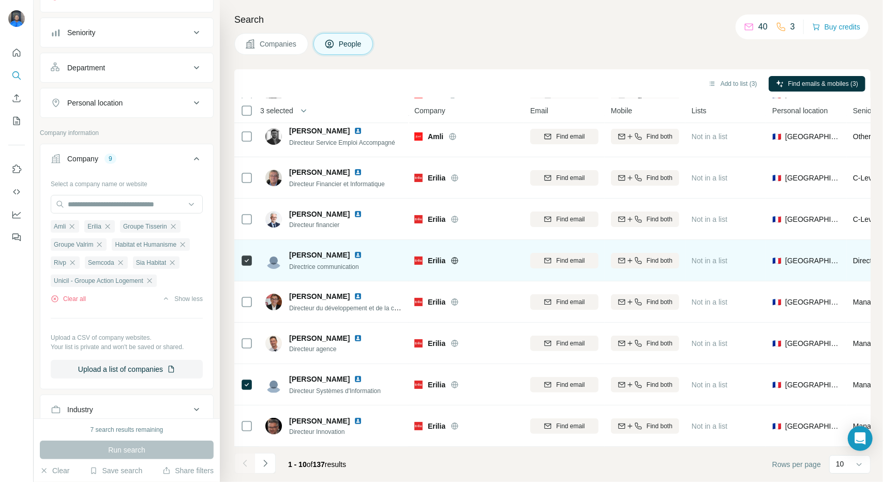
scroll to position [95, 0]
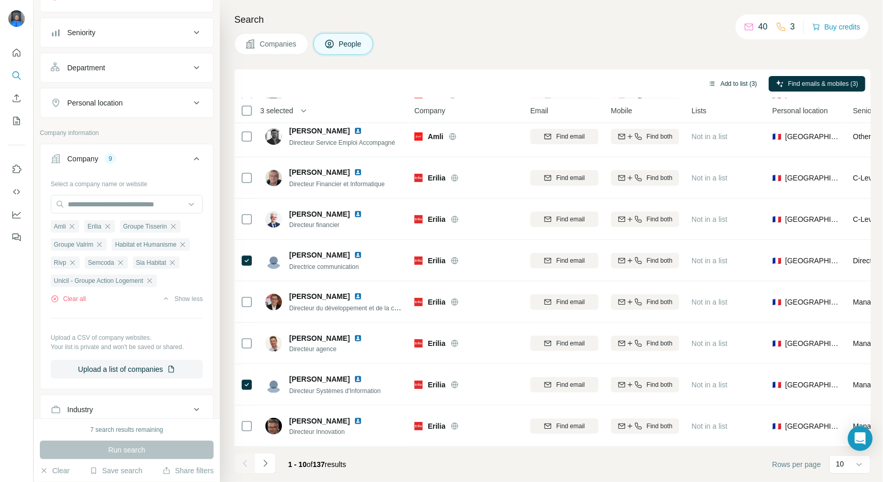
click at [728, 84] on button "Add to list (3)" at bounding box center [733, 84] width 64 height 16
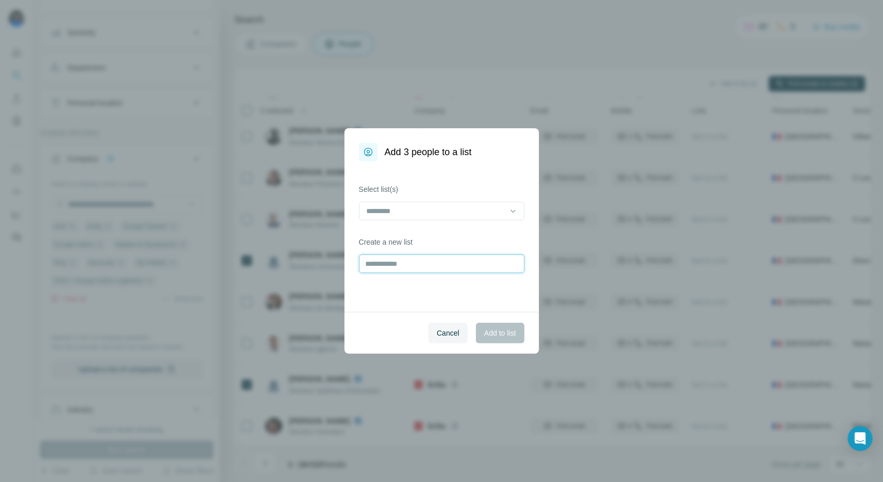
click at [387, 266] on input "text" at bounding box center [442, 264] width 166 height 19
click at [399, 220] on div at bounding box center [442, 211] width 166 height 19
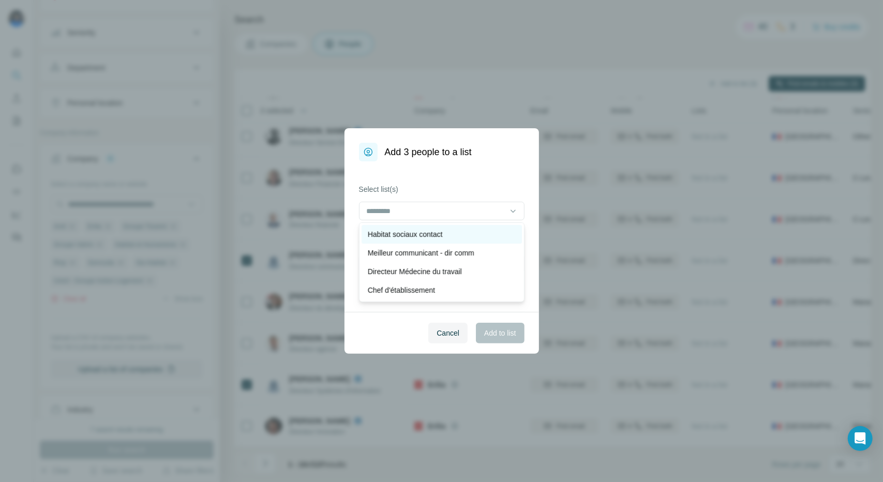
click at [400, 228] on div "Habitat sociaux contact" at bounding box center [442, 234] width 160 height 19
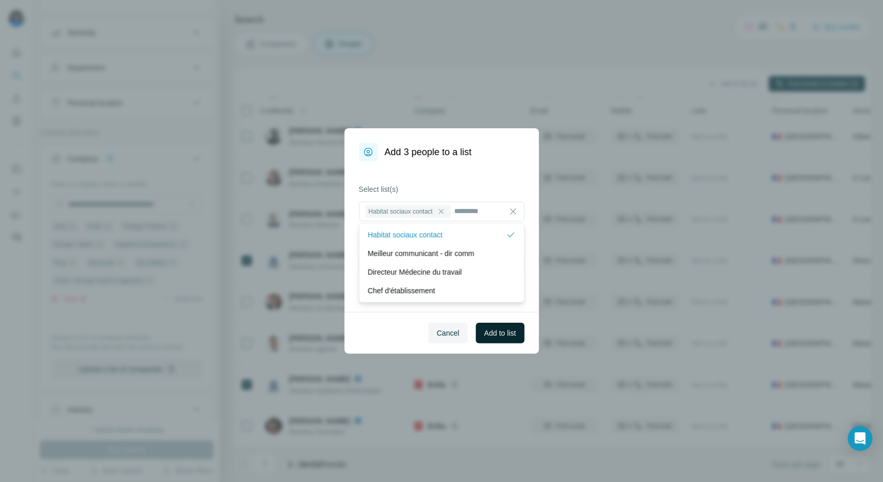
click at [505, 330] on span "Add to list" at bounding box center [500, 333] width 32 height 10
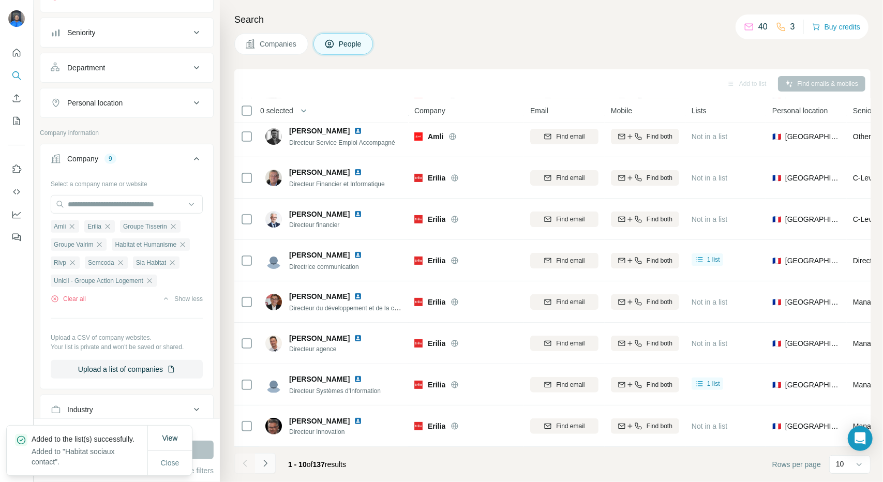
click at [268, 465] on icon "Navigate to next page" at bounding box center [265, 464] width 10 height 10
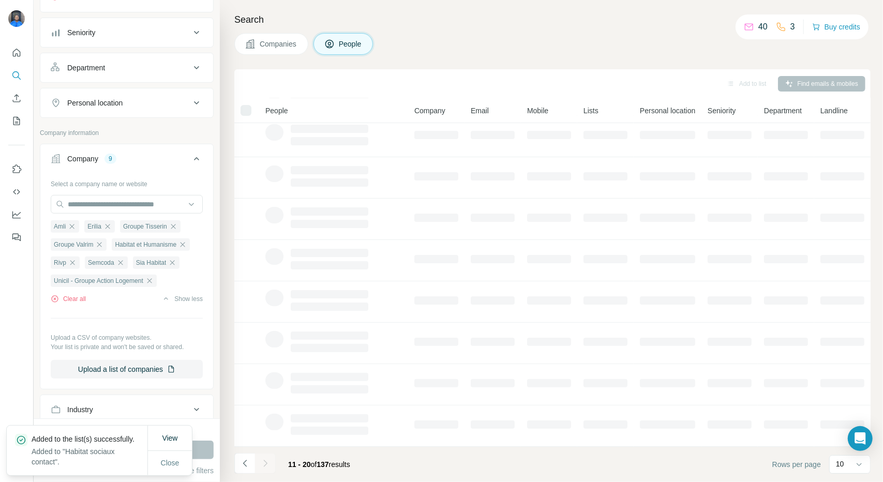
scroll to position [0, 0]
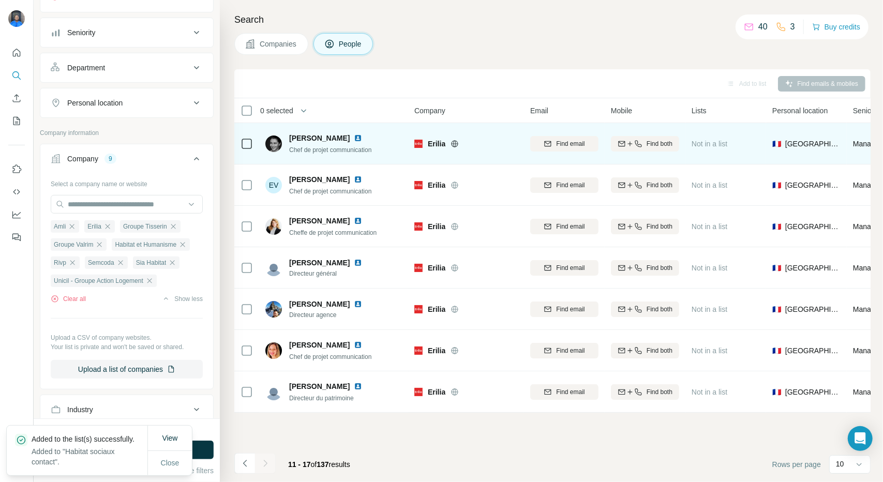
click at [279, 144] on img at bounding box center [274, 144] width 17 height 17
click at [256, 146] on td at bounding box center [246, 143] width 25 height 41
click at [243, 136] on div at bounding box center [247, 143] width 12 height 28
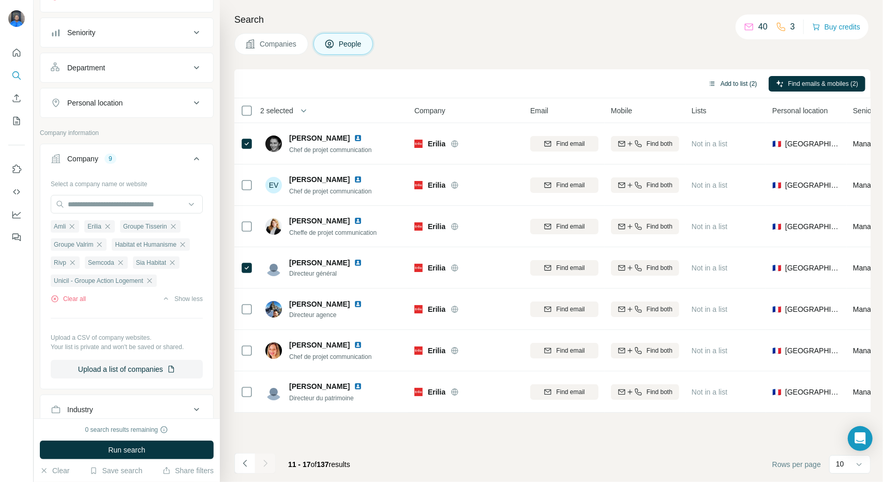
click at [716, 87] on button "Add to list (2)" at bounding box center [733, 84] width 64 height 16
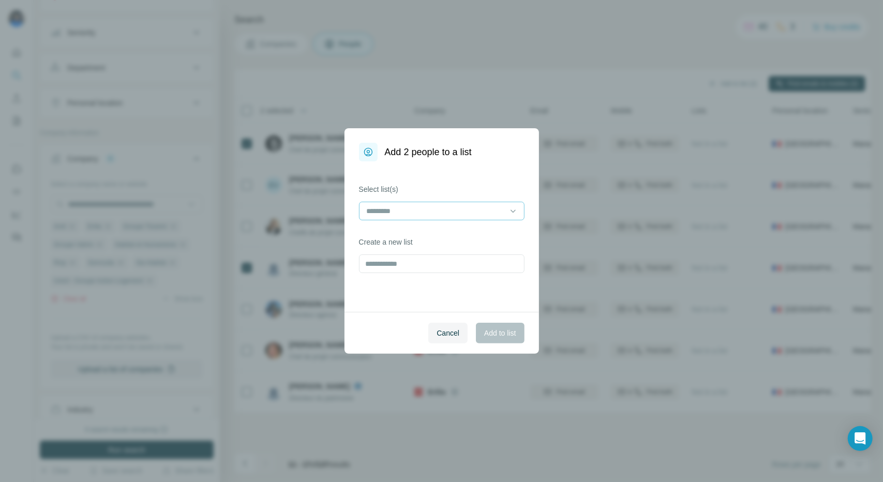
click at [435, 216] on input at bounding box center [436, 210] width 140 height 11
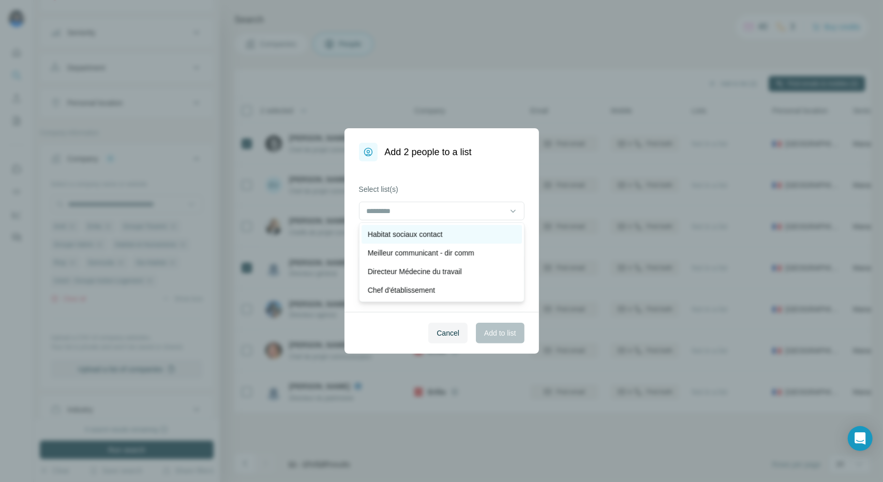
click at [427, 241] on div "Habitat sociaux contact" at bounding box center [442, 234] width 160 height 19
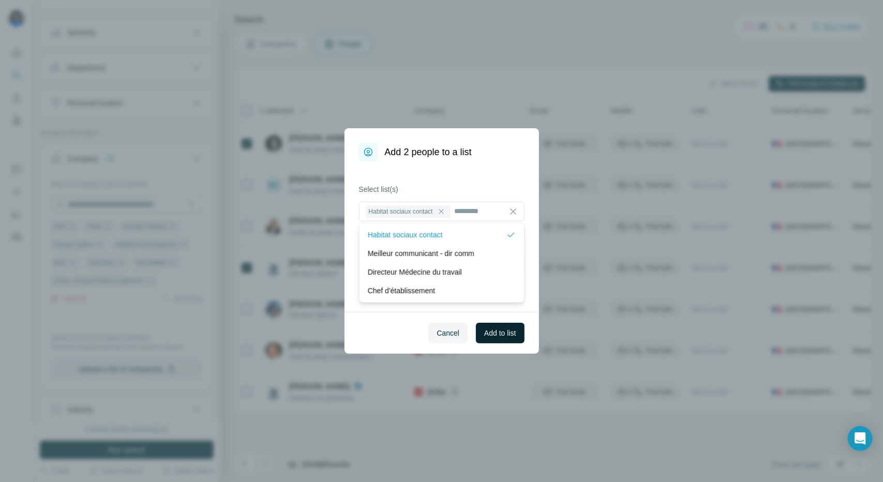
click at [512, 338] on button "Add to list" at bounding box center [500, 333] width 48 height 21
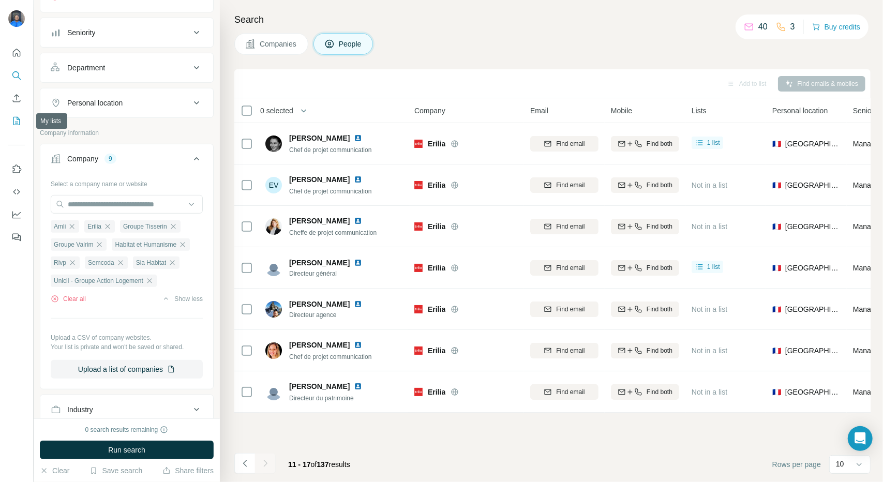
click at [16, 115] on button "My lists" at bounding box center [16, 121] width 17 height 19
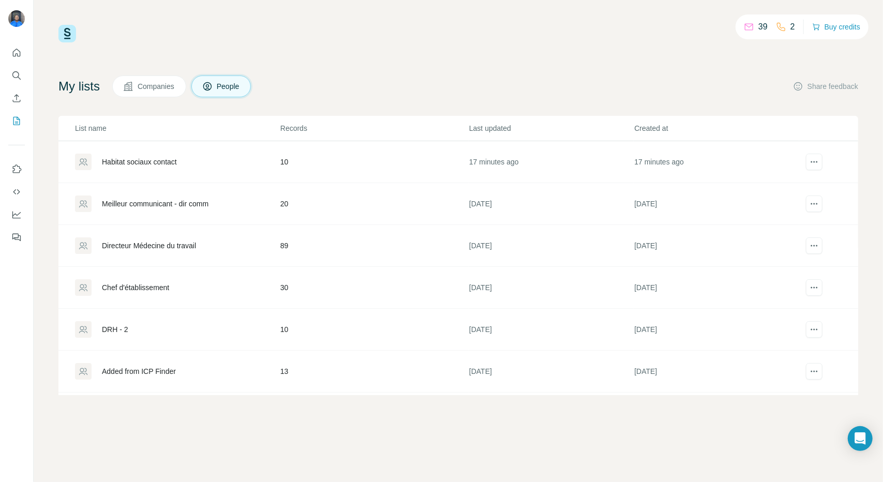
click at [151, 374] on div "Added from ICP Finder" at bounding box center [139, 371] width 74 height 10
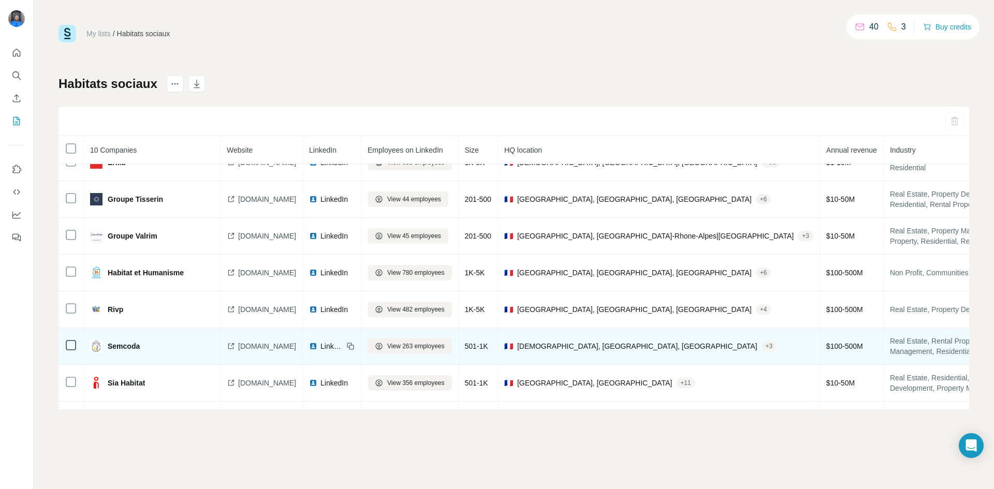
scroll to position [127, 0]
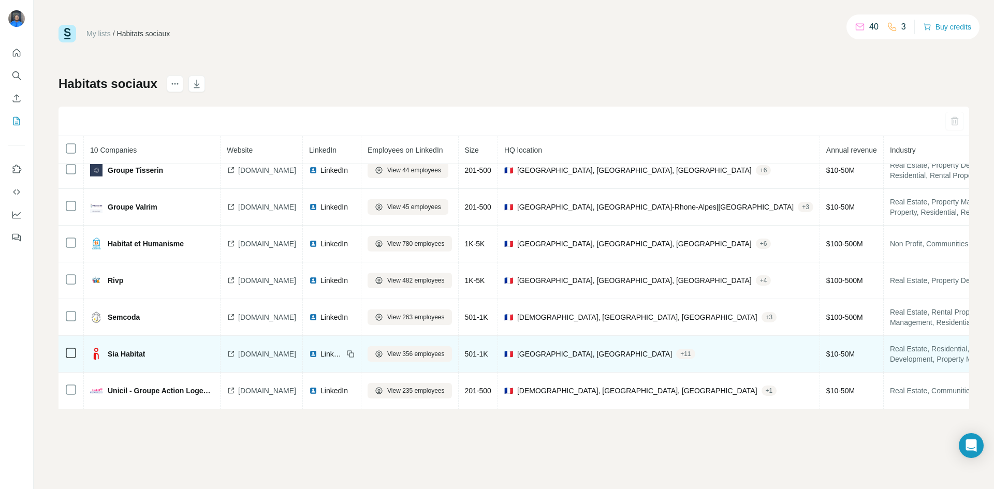
click at [317, 350] on img at bounding box center [313, 354] width 8 height 8
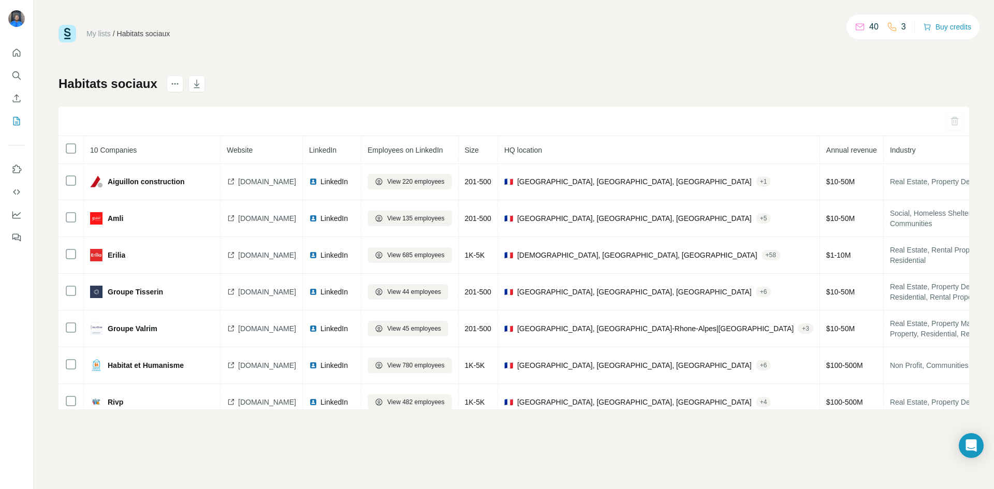
scroll to position [0, 0]
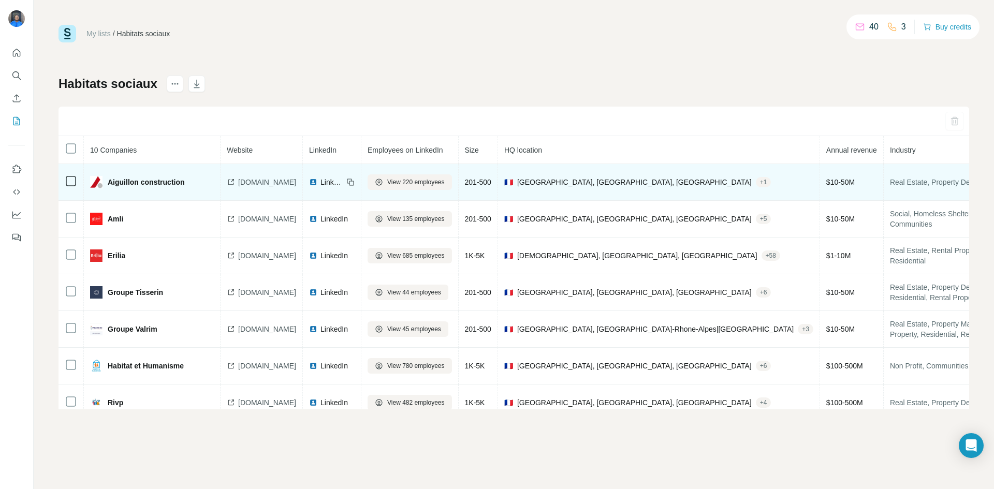
click at [119, 179] on span "Aiguillon construction" at bounding box center [146, 182] width 77 height 10
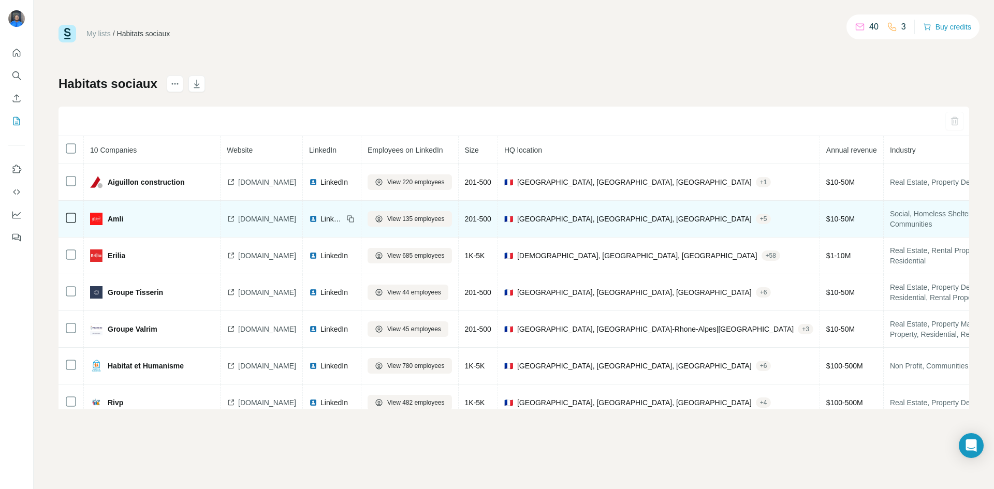
click at [343, 220] on span "LinkedIn" at bounding box center [331, 219] width 23 height 10
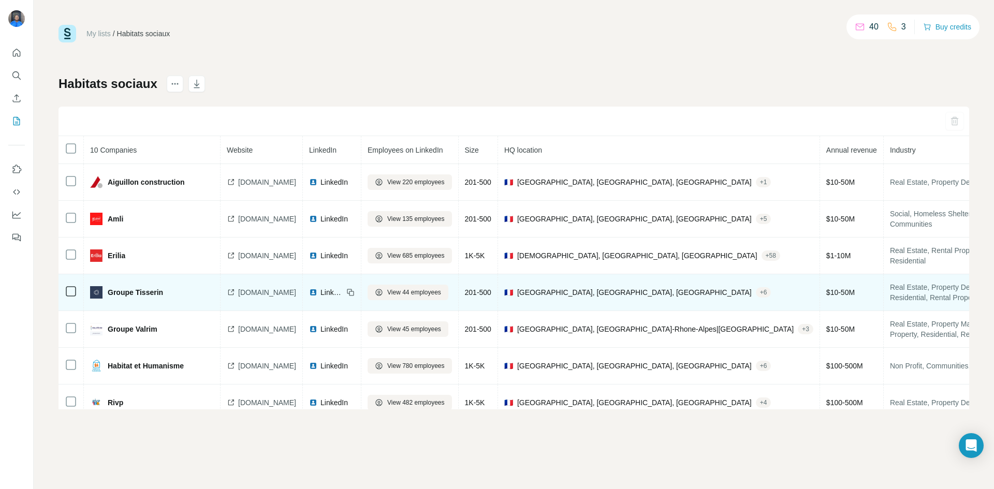
click at [343, 290] on span "LinkedIn" at bounding box center [331, 292] width 23 height 10
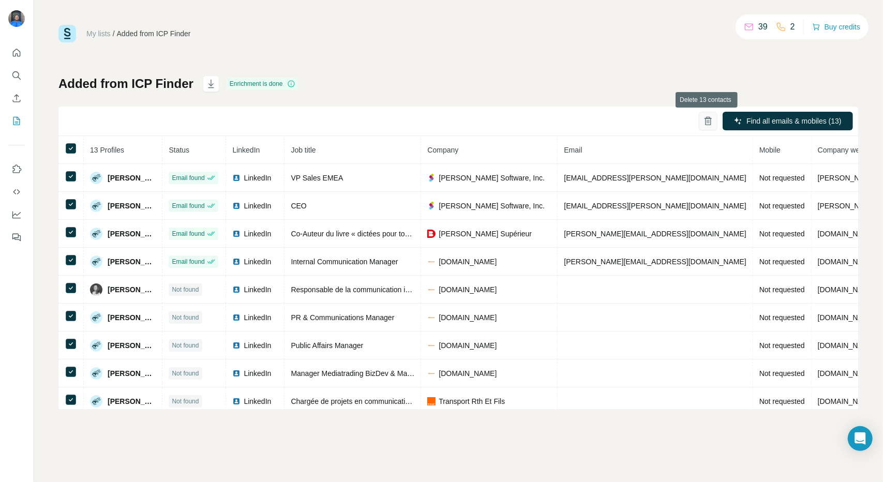
click at [712, 124] on icon "button" at bounding box center [708, 121] width 10 height 10
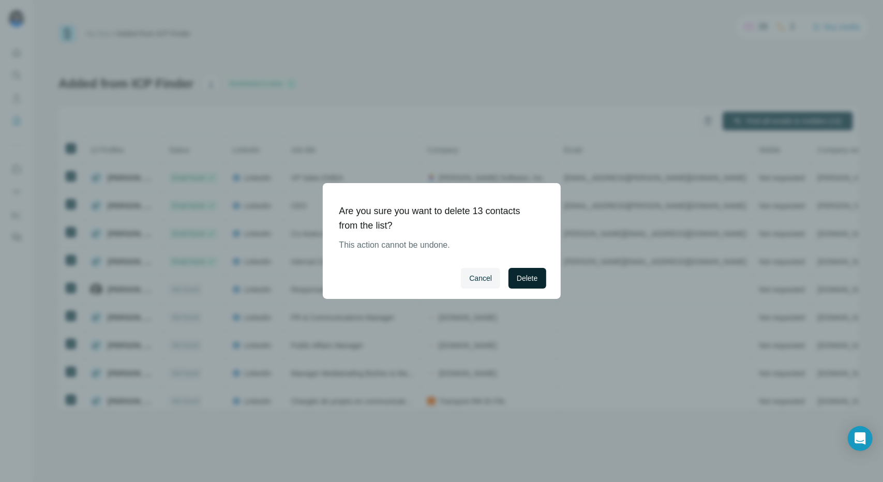
click at [534, 281] on span "Delete" at bounding box center [527, 278] width 21 height 10
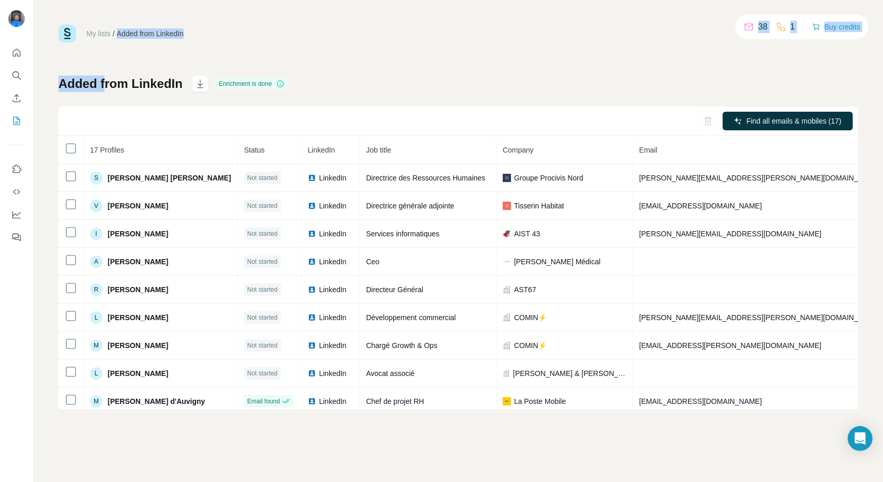
drag, startPoint x: 108, startPoint y: 43, endPoint x: 165, endPoint y: 16, distance: 63.2
click at [116, 30] on div "My lists / Added from LinkedIn 38 1 Buy credits Added from LinkedIn Enrichment …" at bounding box center [458, 217] width 800 height 385
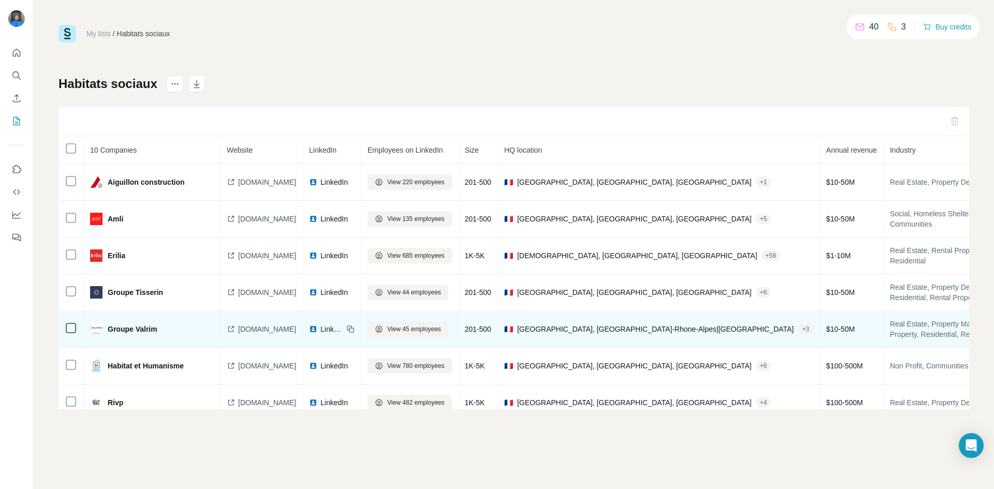
click at [332, 328] on td "LinkedIn" at bounding box center [332, 329] width 58 height 37
click at [317, 329] on img at bounding box center [313, 329] width 8 height 8
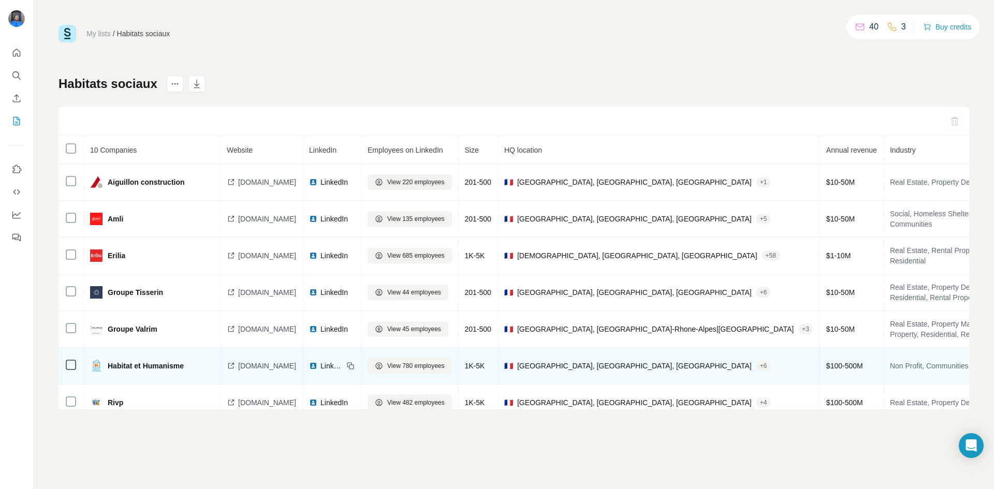
click at [343, 365] on span "LinkedIn" at bounding box center [331, 366] width 23 height 10
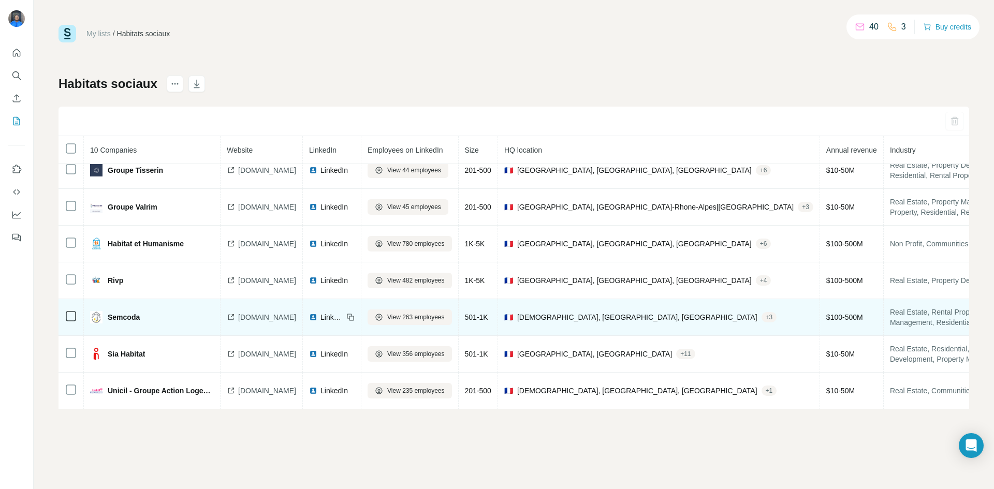
scroll to position [127, 0]
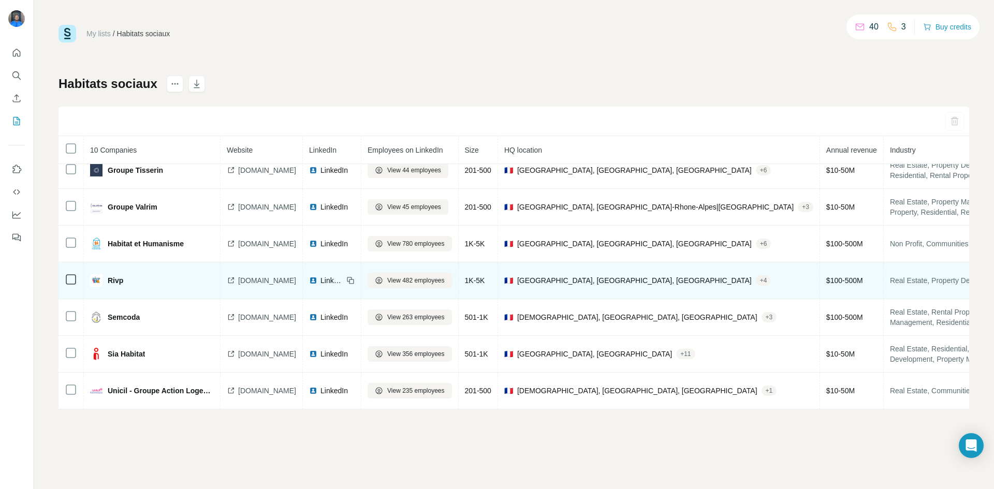
click at [343, 275] on span "LinkedIn" at bounding box center [331, 280] width 23 height 10
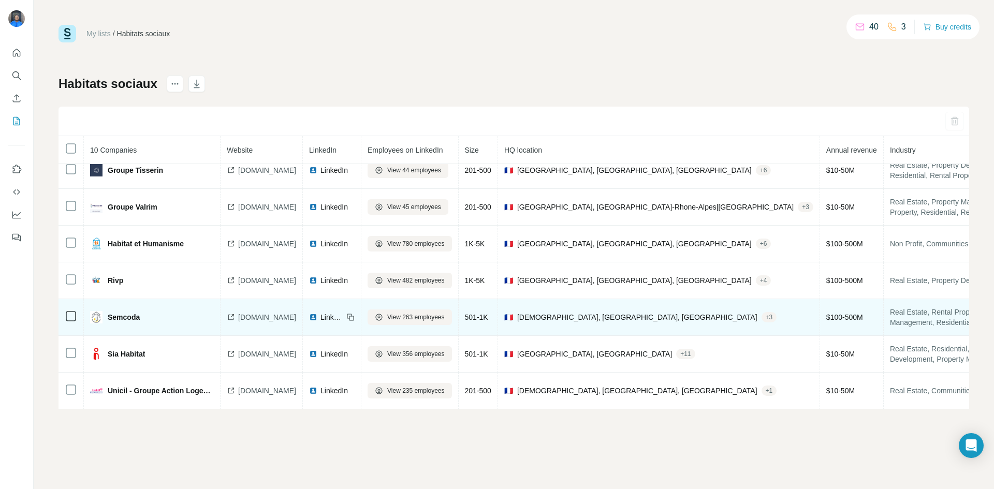
click at [344, 319] on td "LinkedIn" at bounding box center [332, 317] width 58 height 37
click at [343, 315] on span "LinkedIn" at bounding box center [331, 317] width 23 height 10
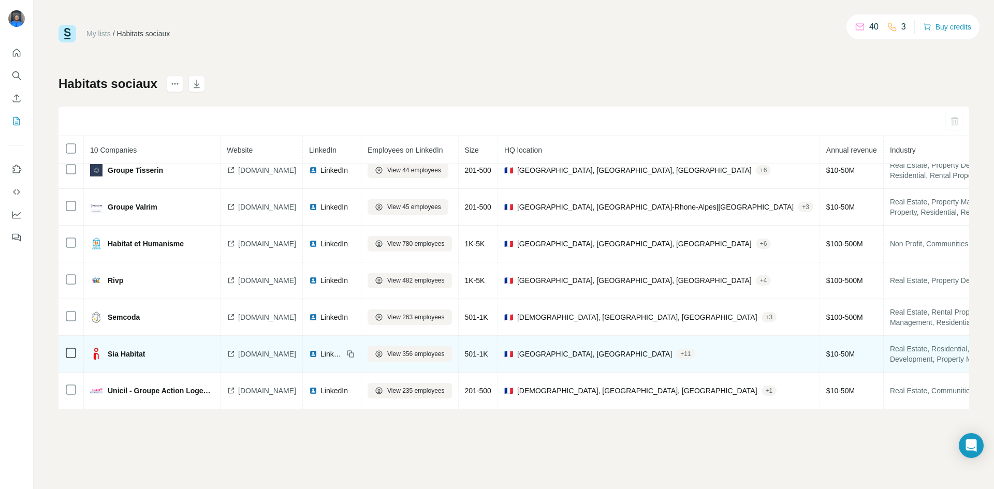
click at [343, 349] on div "LinkedIn" at bounding box center [326, 354] width 34 height 10
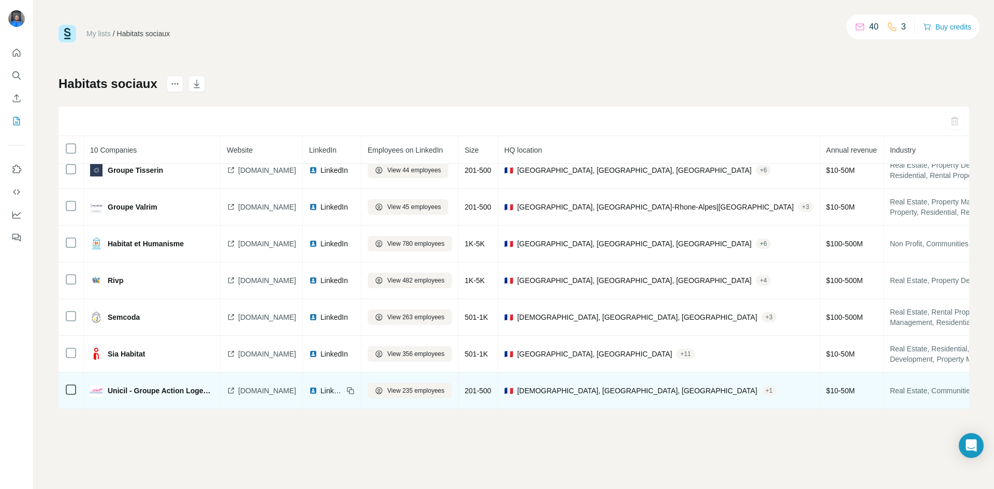
click at [343, 386] on span "LinkedIn" at bounding box center [331, 391] width 23 height 10
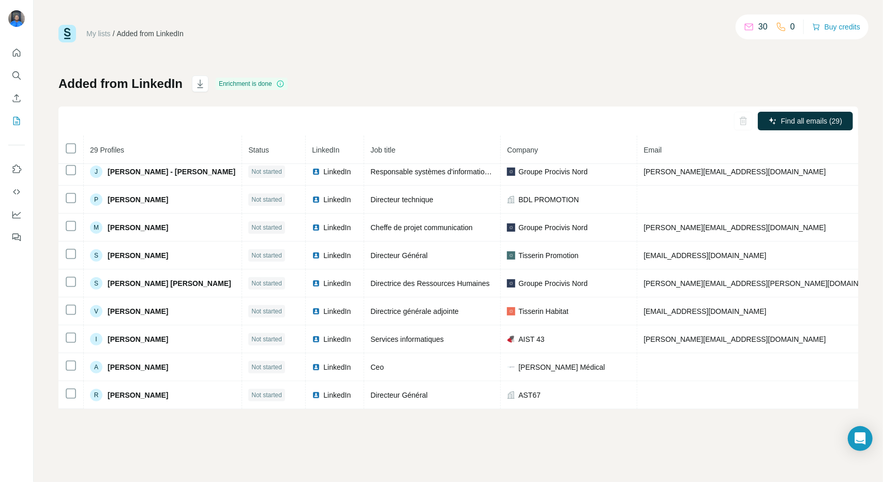
scroll to position [246, 0]
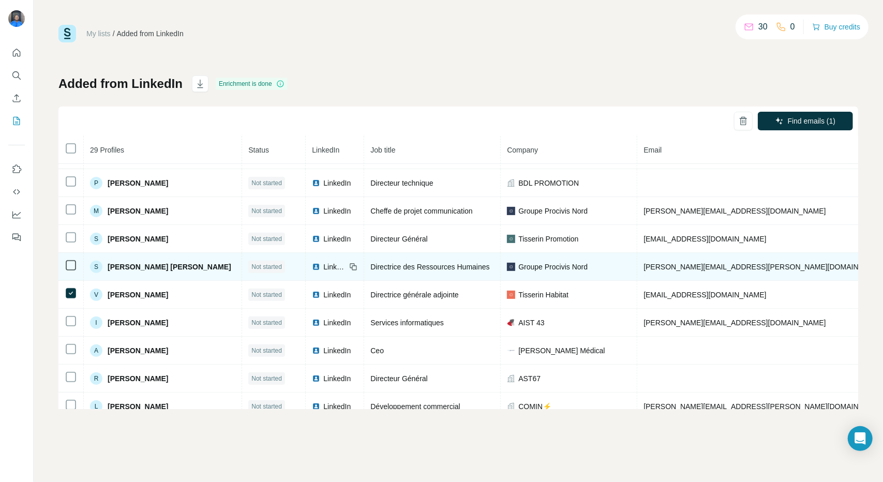
click at [71, 276] on td at bounding box center [70, 267] width 25 height 28
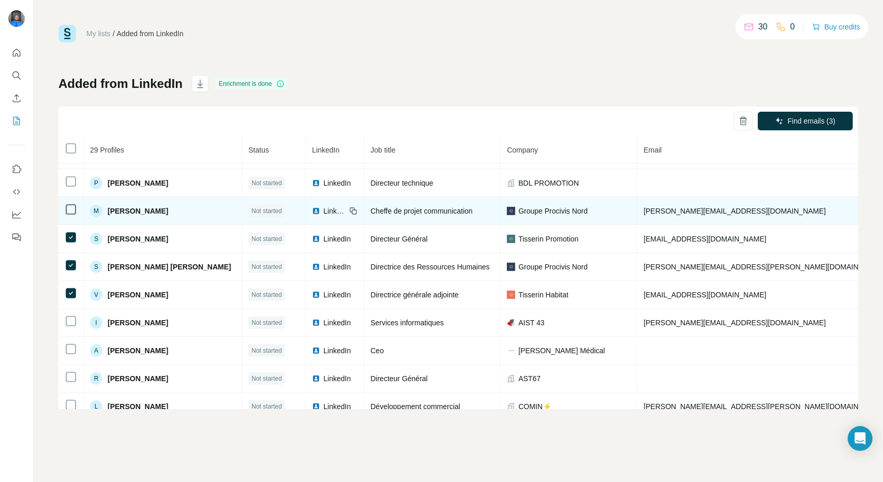
click at [76, 215] on icon at bounding box center [71, 209] width 12 height 12
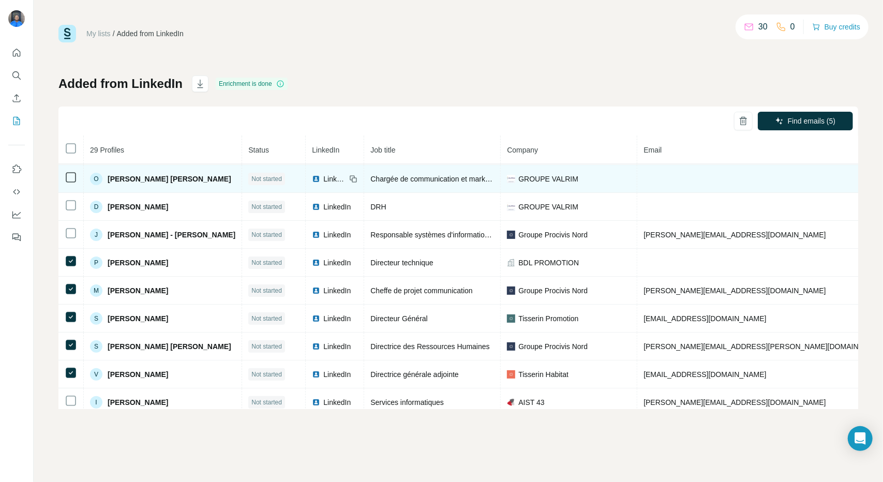
scroll to position [143, 0]
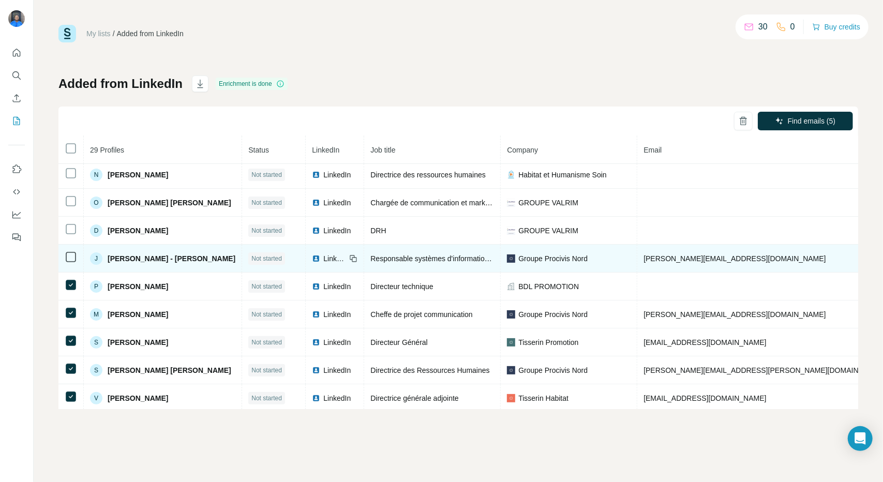
click at [70, 249] on td at bounding box center [70, 259] width 25 height 28
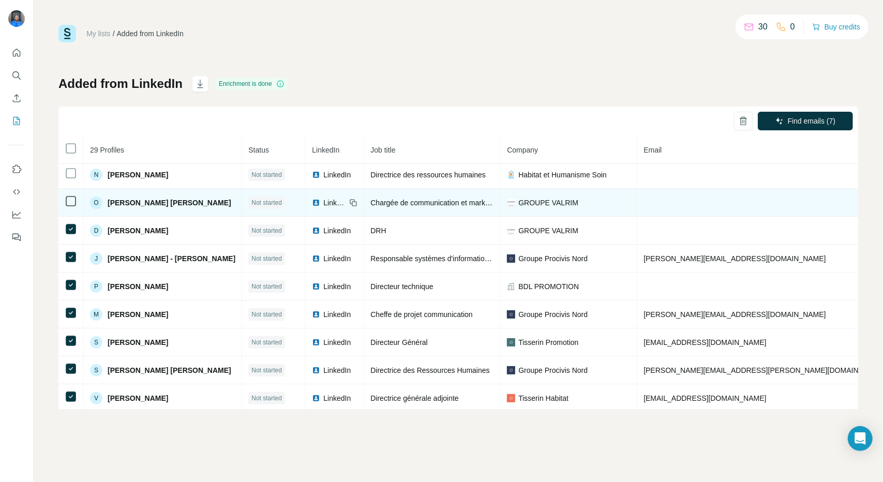
click at [71, 208] on td at bounding box center [70, 203] width 25 height 28
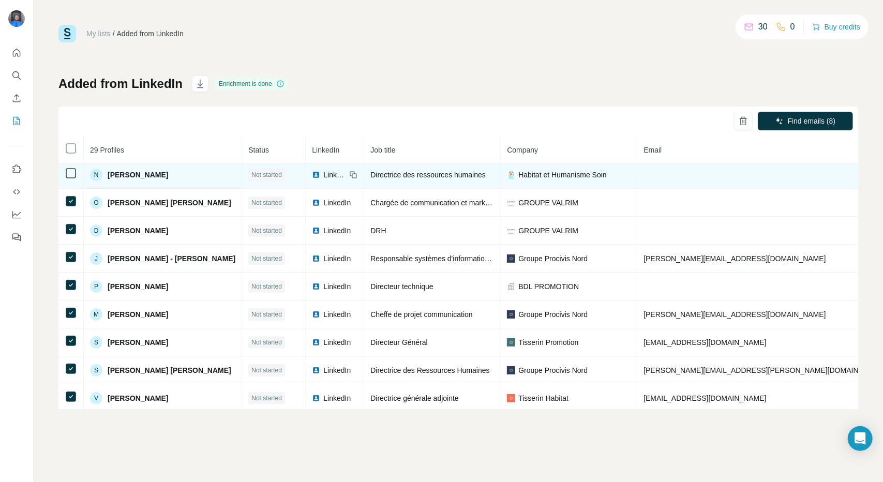
click at [71, 180] on td at bounding box center [70, 175] width 25 height 28
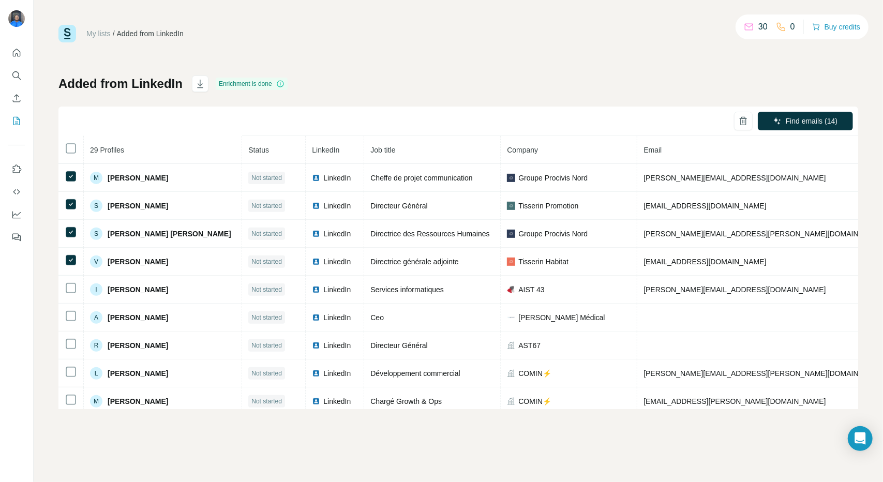
scroll to position [319, 0]
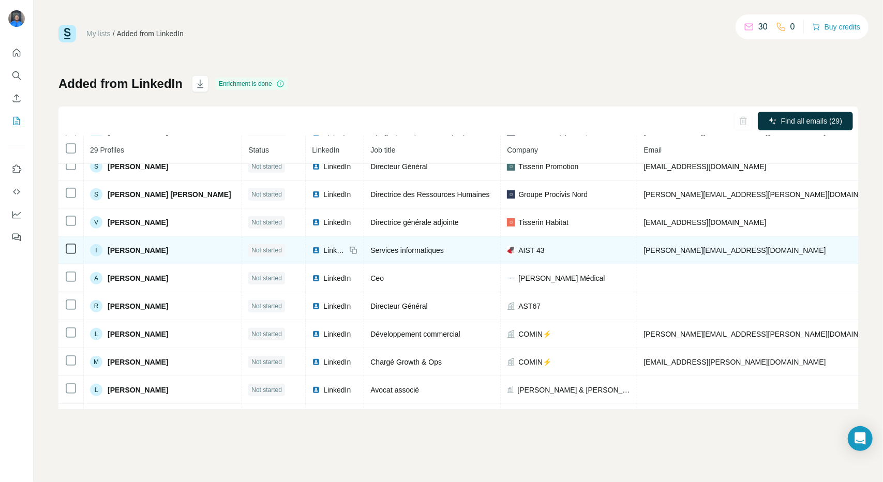
click at [66, 259] on td at bounding box center [70, 251] width 25 height 28
drag, startPoint x: 302, startPoint y: 249, endPoint x: 307, endPoint y: 263, distance: 14.9
click at [307, 263] on td "LinkedIn" at bounding box center [335, 251] width 58 height 28
click at [63, 250] on td at bounding box center [70, 251] width 25 height 28
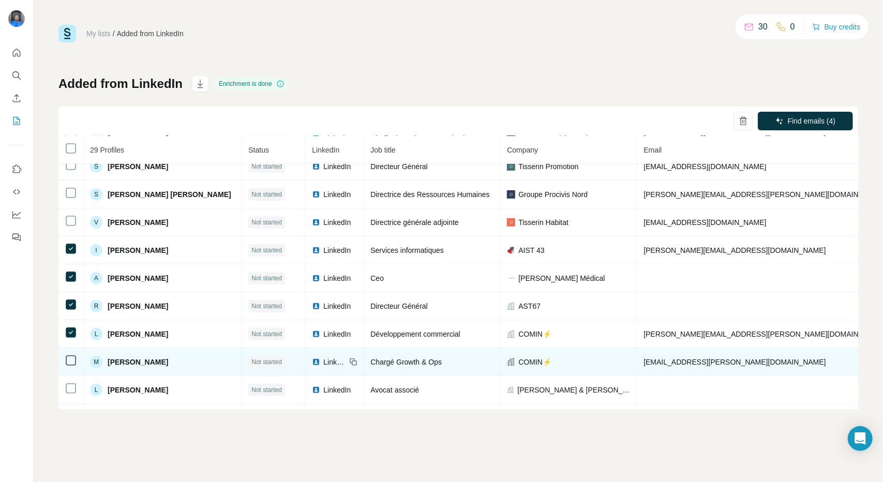
click at [66, 355] on icon at bounding box center [71, 361] width 12 height 12
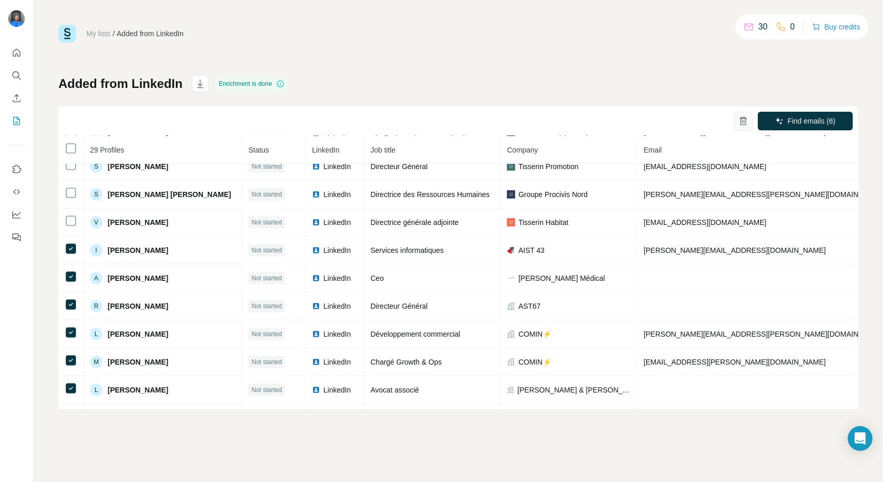
click at [750, 123] on button "button" at bounding box center [743, 121] width 19 height 19
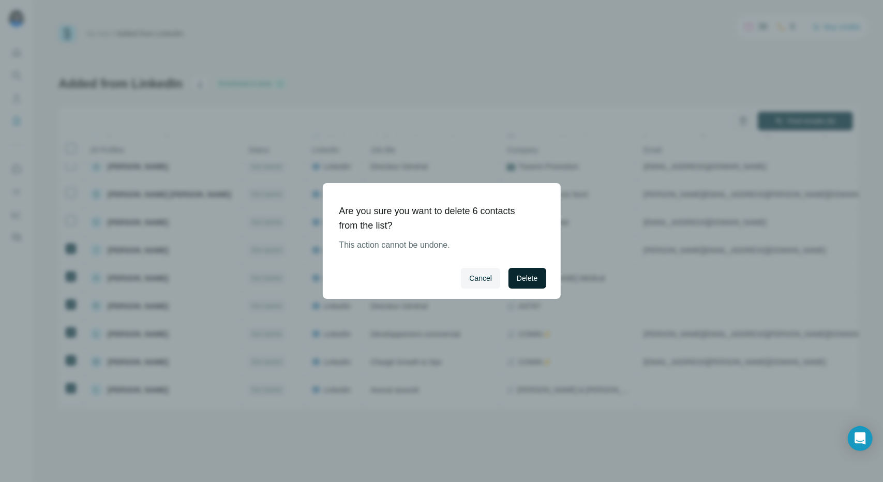
click at [519, 274] on span "Delete" at bounding box center [527, 278] width 21 height 10
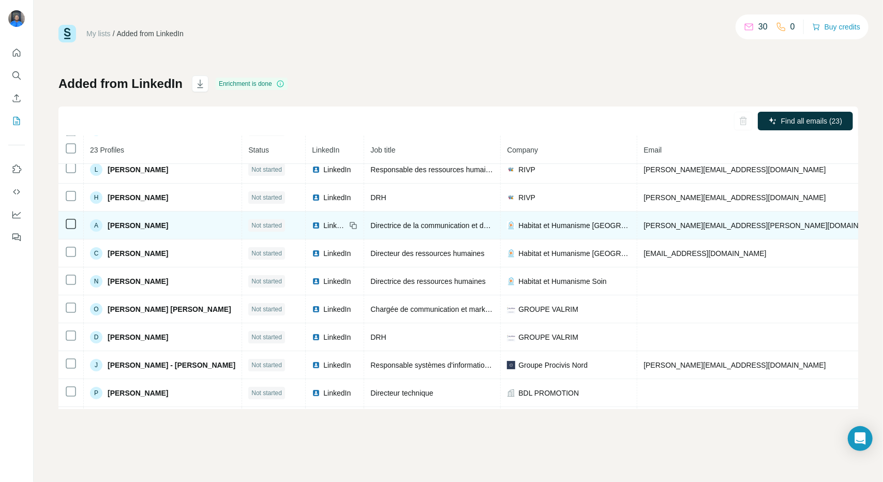
scroll to position [0, 0]
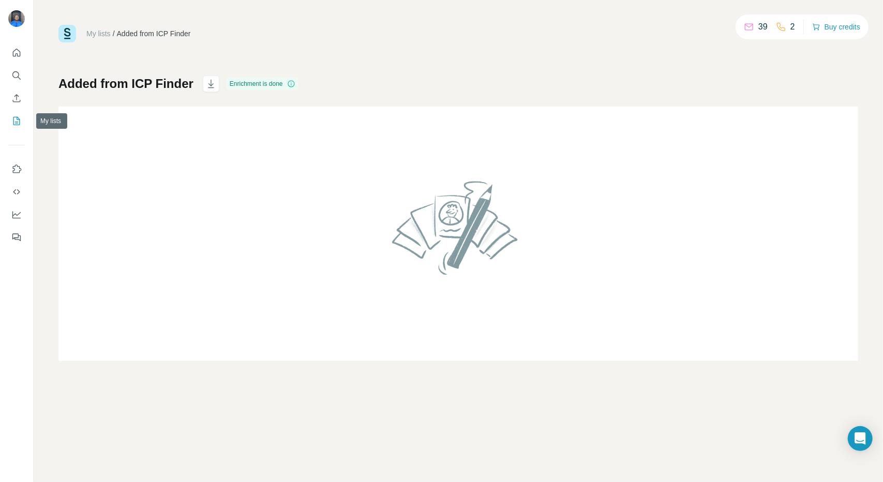
click at [15, 121] on icon "My lists" at bounding box center [16, 121] width 10 height 10
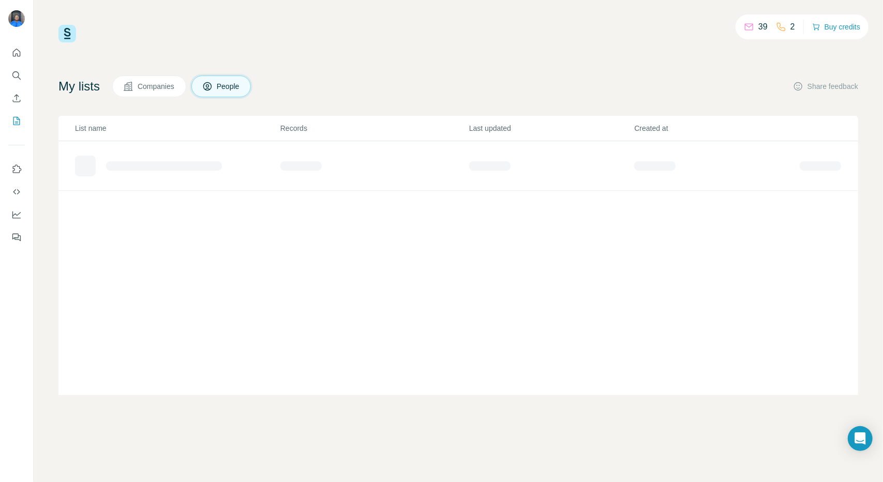
click at [167, 93] on button "Companies" at bounding box center [149, 87] width 74 height 22
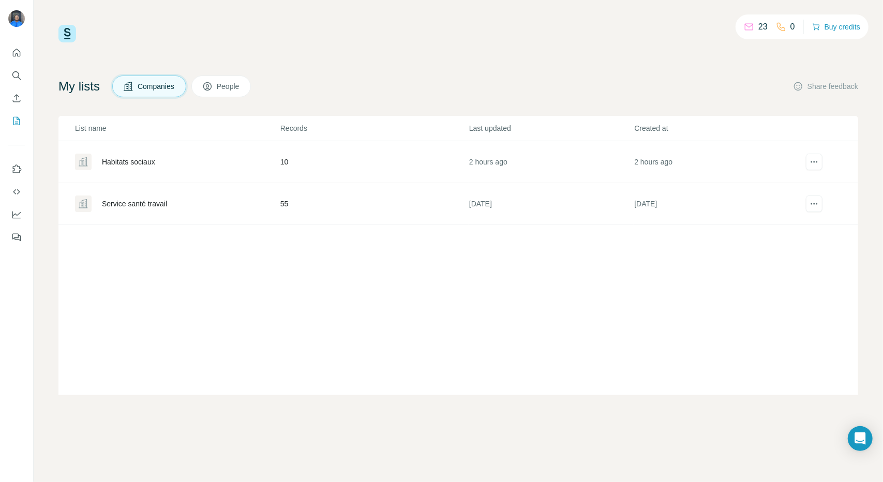
click at [191, 167] on div "Habitats sociaux" at bounding box center [177, 162] width 204 height 17
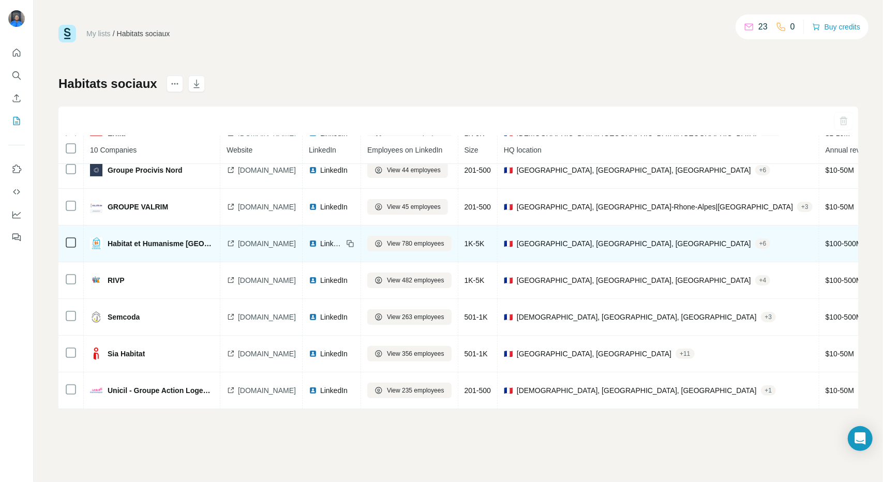
scroll to position [129, 0]
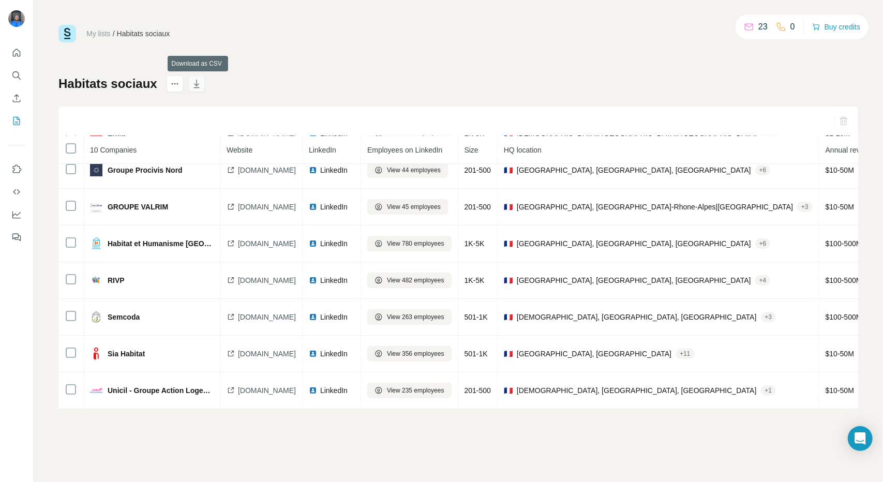
click at [199, 85] on icon "button" at bounding box center [196, 84] width 5 height 3
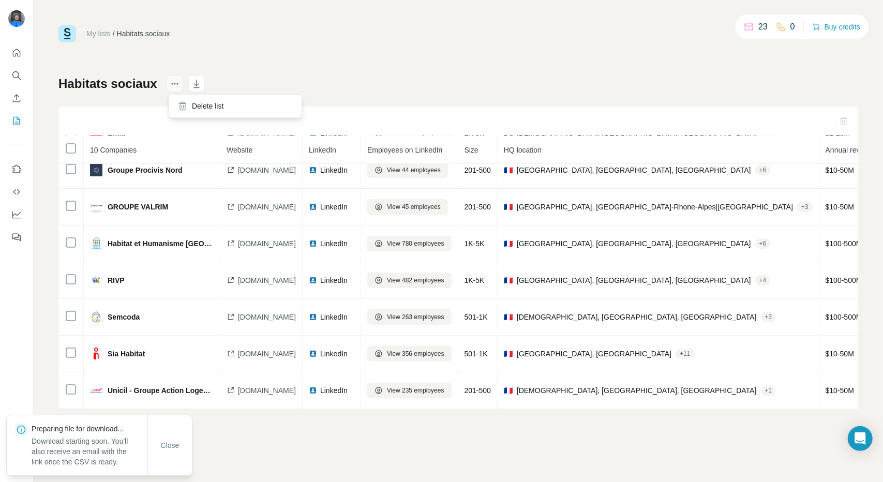
click at [178, 83] on icon "actions" at bounding box center [177, 84] width 2 height 2
click at [226, 32] on div "My lists / Habitats sociaux 23 0 Buy credits" at bounding box center [458, 34] width 800 height 18
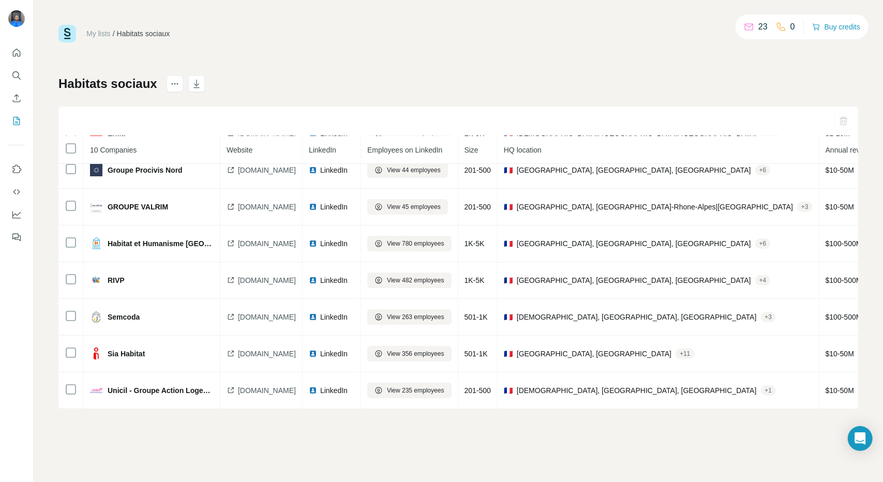
click at [328, 157] on th "LinkedIn" at bounding box center [332, 150] width 58 height 28
click at [14, 123] on icon "My lists" at bounding box center [16, 121] width 10 height 10
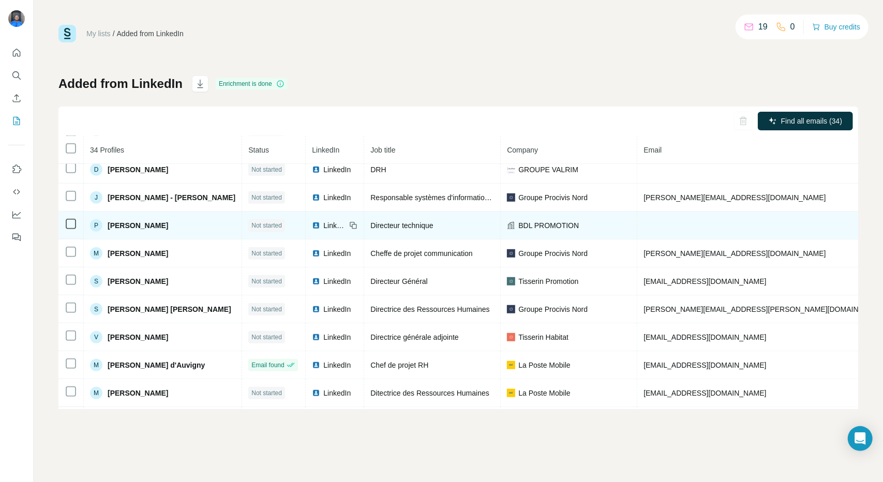
scroll to position [547, 0]
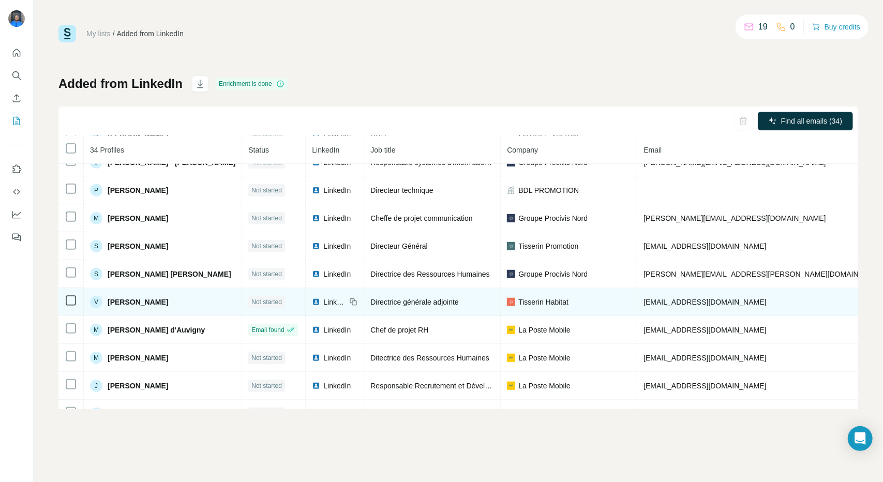
click at [552, 302] on div "Tisserin Habitat" at bounding box center [569, 302] width 124 height 10
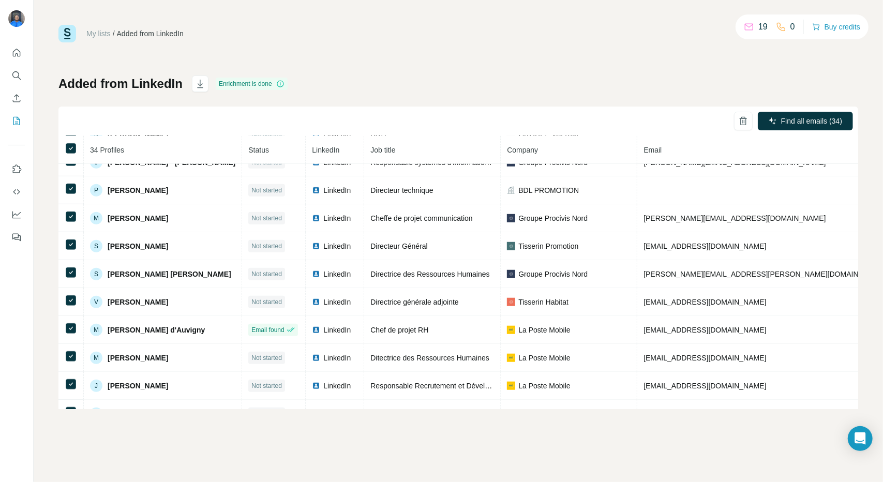
click at [67, 141] on th at bounding box center [70, 150] width 25 height 28
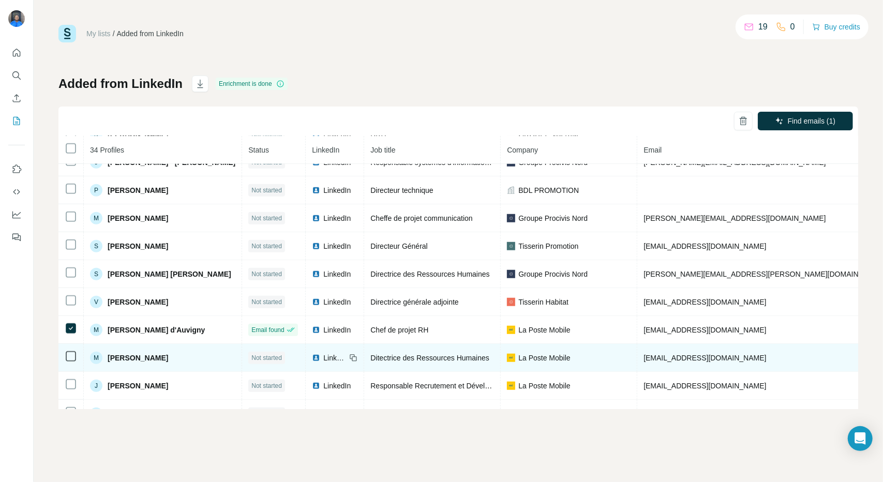
click at [63, 358] on td at bounding box center [70, 358] width 25 height 28
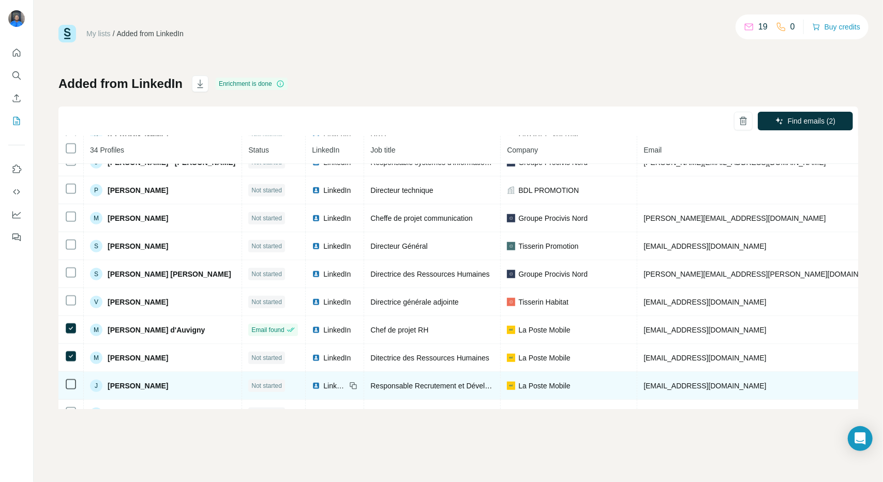
click at [70, 371] on td at bounding box center [70, 358] width 25 height 28
click at [71, 399] on tbody "S Sophie Nerault Not started LinkedIn Coordinatrice communication 13 HABITAT sn…" at bounding box center [632, 93] width 1149 height 950
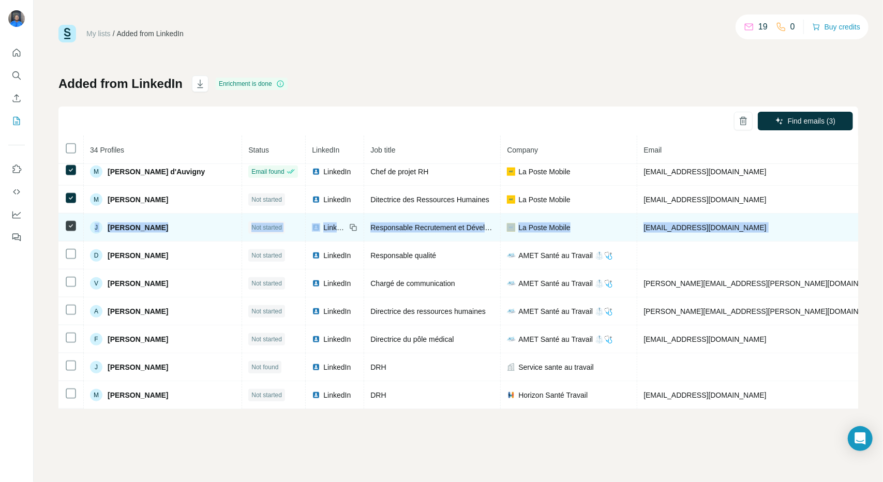
scroll to position [710, 0]
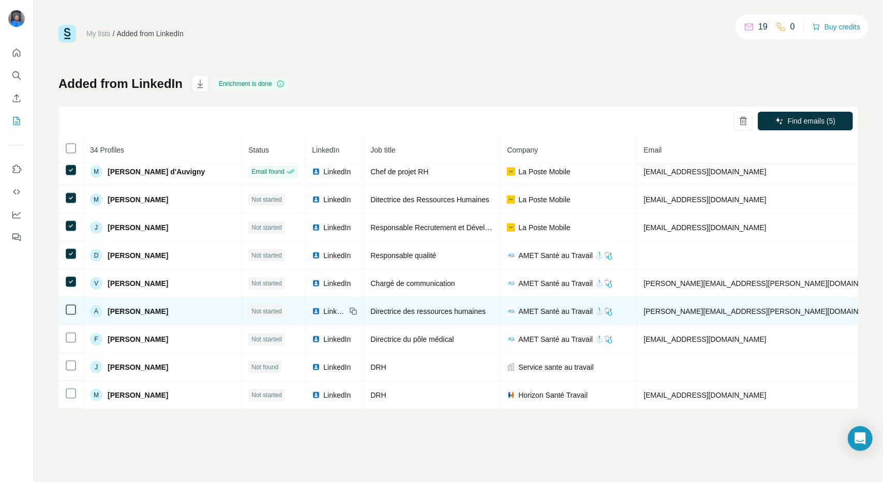
click at [66, 304] on icon at bounding box center [71, 310] width 12 height 12
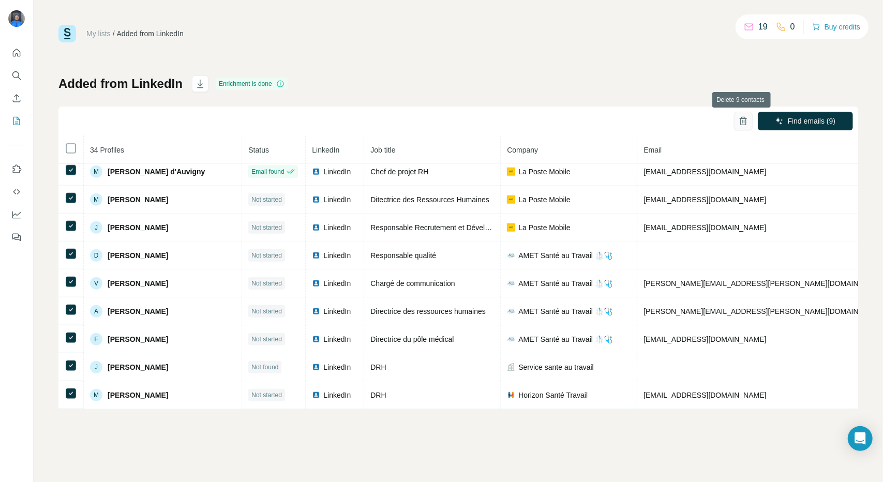
click at [739, 117] on icon "button" at bounding box center [744, 121] width 10 height 10
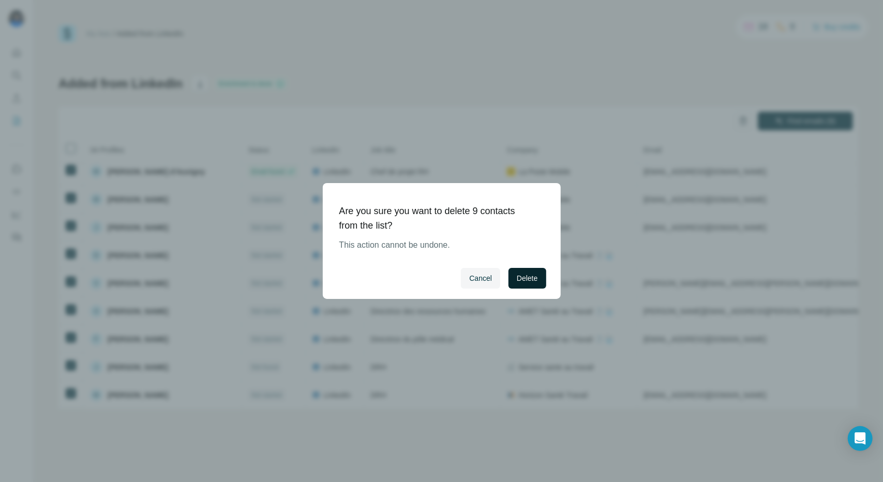
click at [535, 279] on span "Delete" at bounding box center [527, 278] width 21 height 10
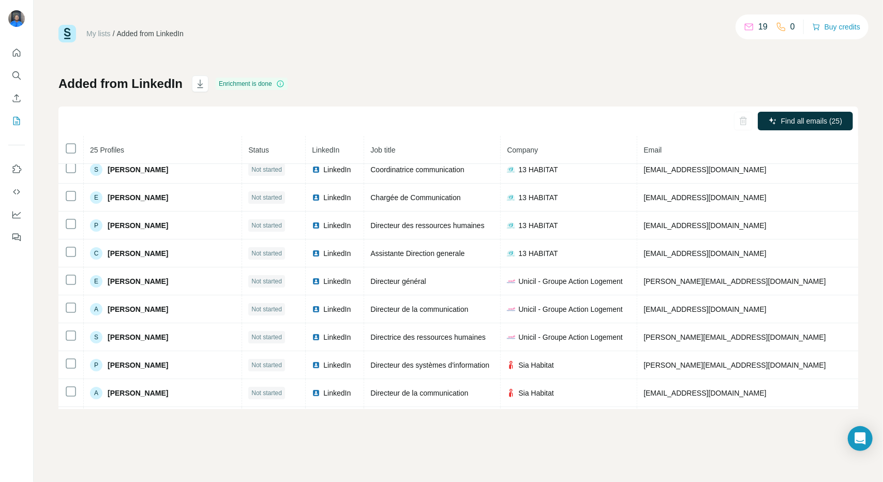
scroll to position [0, 0]
